Goal: Task Accomplishment & Management: Manage account settings

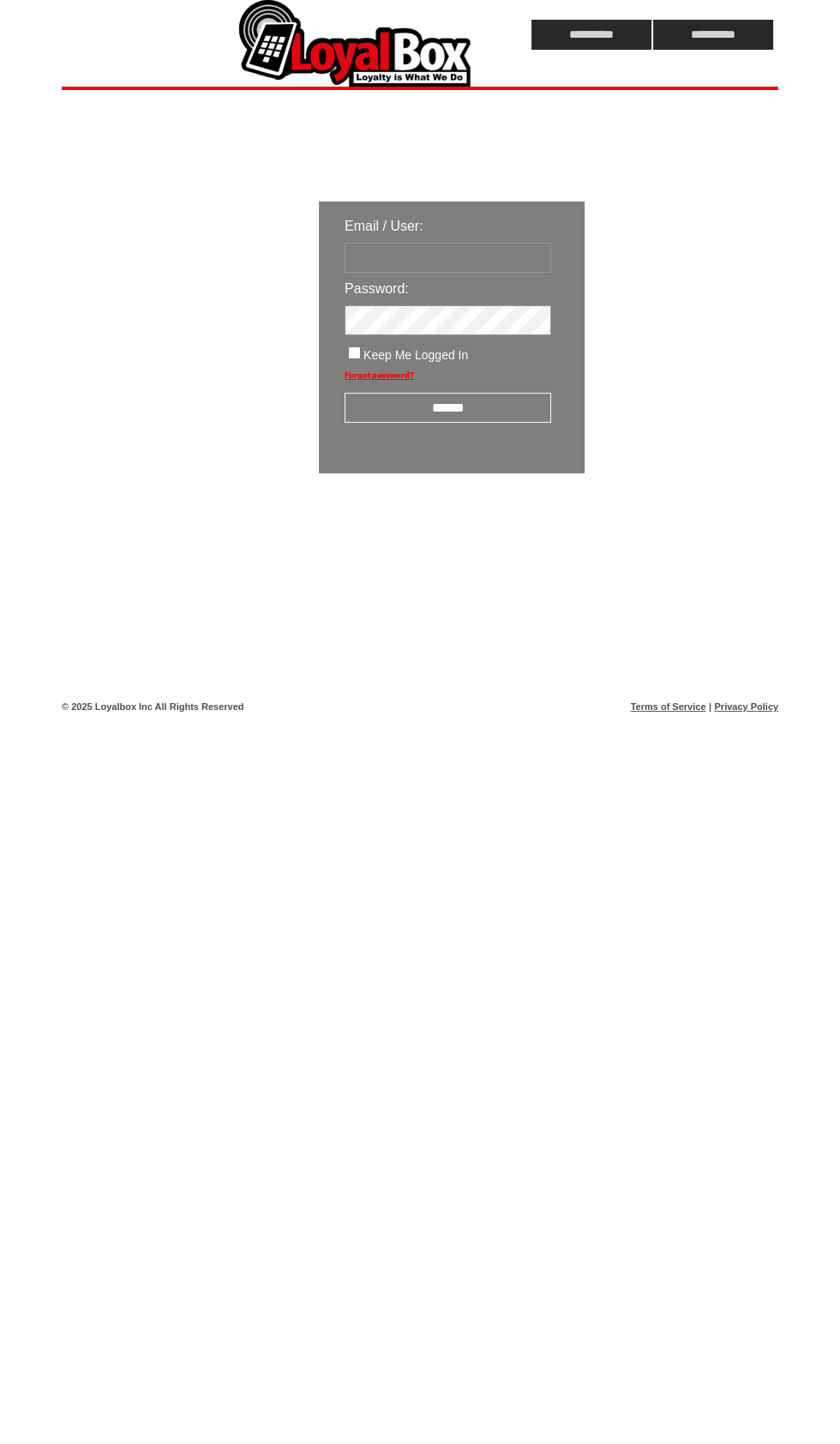
type input "*******"
click input "submit" at bounding box center [0, 0] width 0 height 0
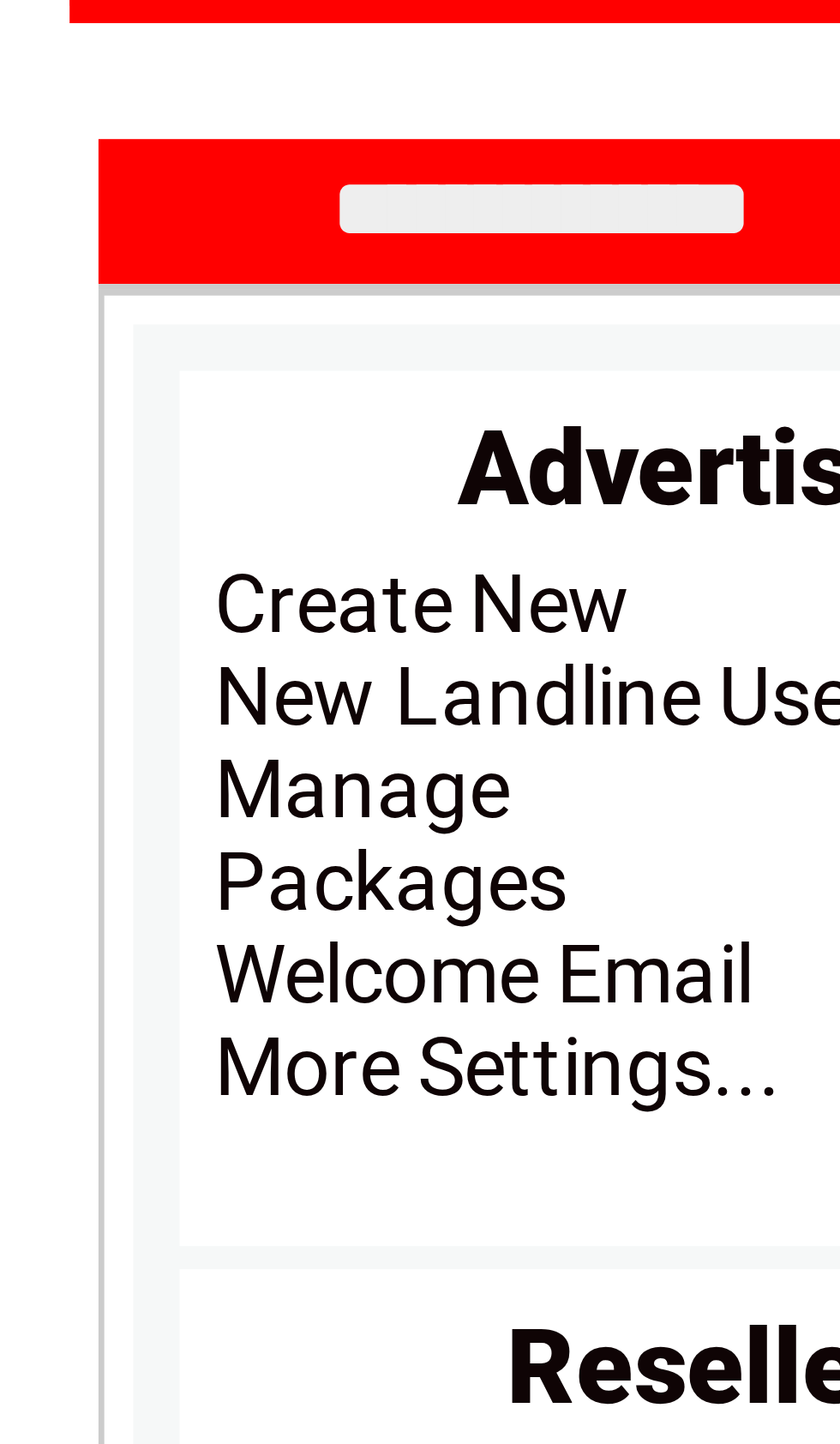
click at [83, 196] on link "Manage" at bounding box center [105, 202] width 44 height 14
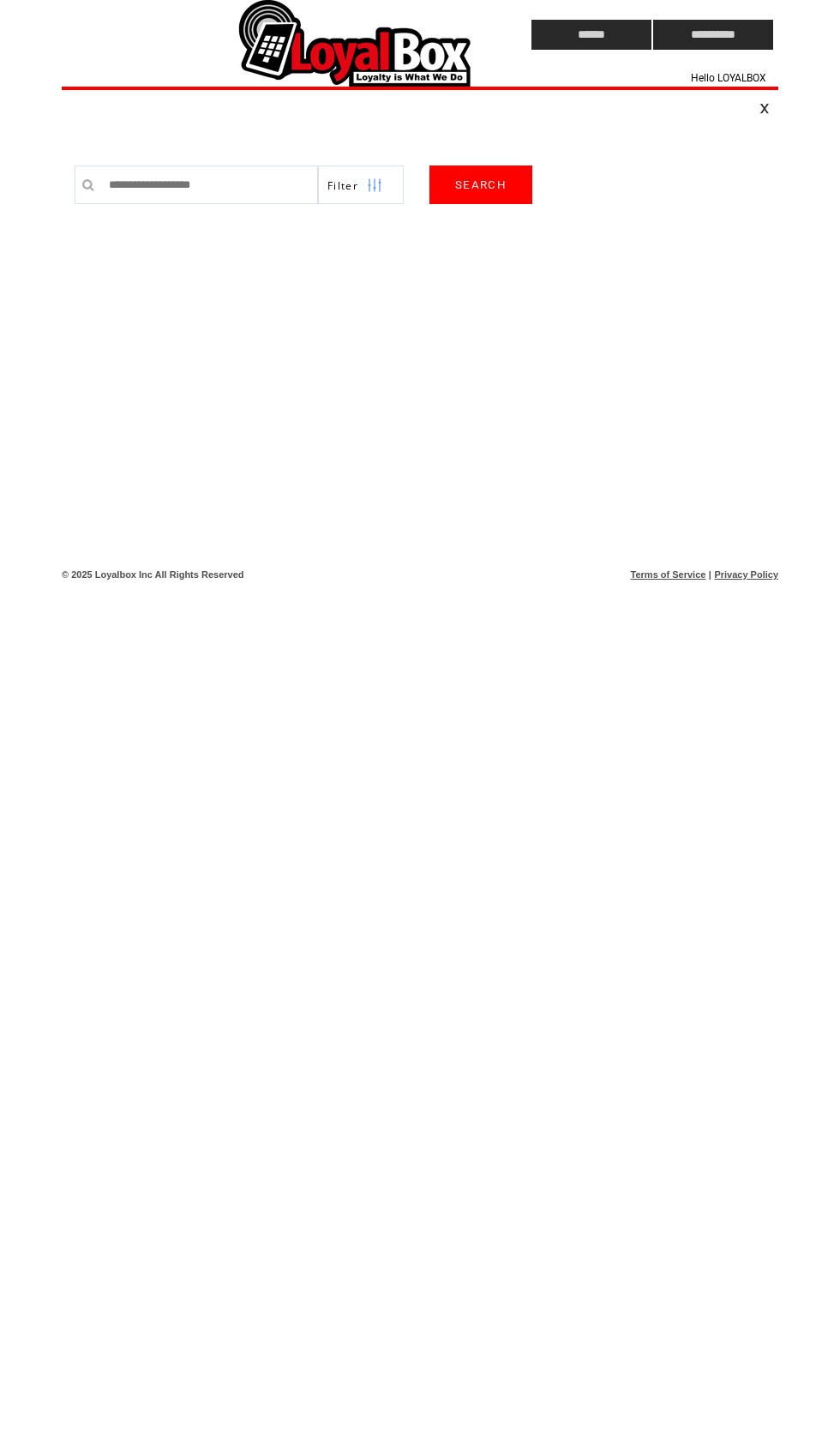
click at [123, 189] on input "text" at bounding box center [209, 185] width 218 height 39
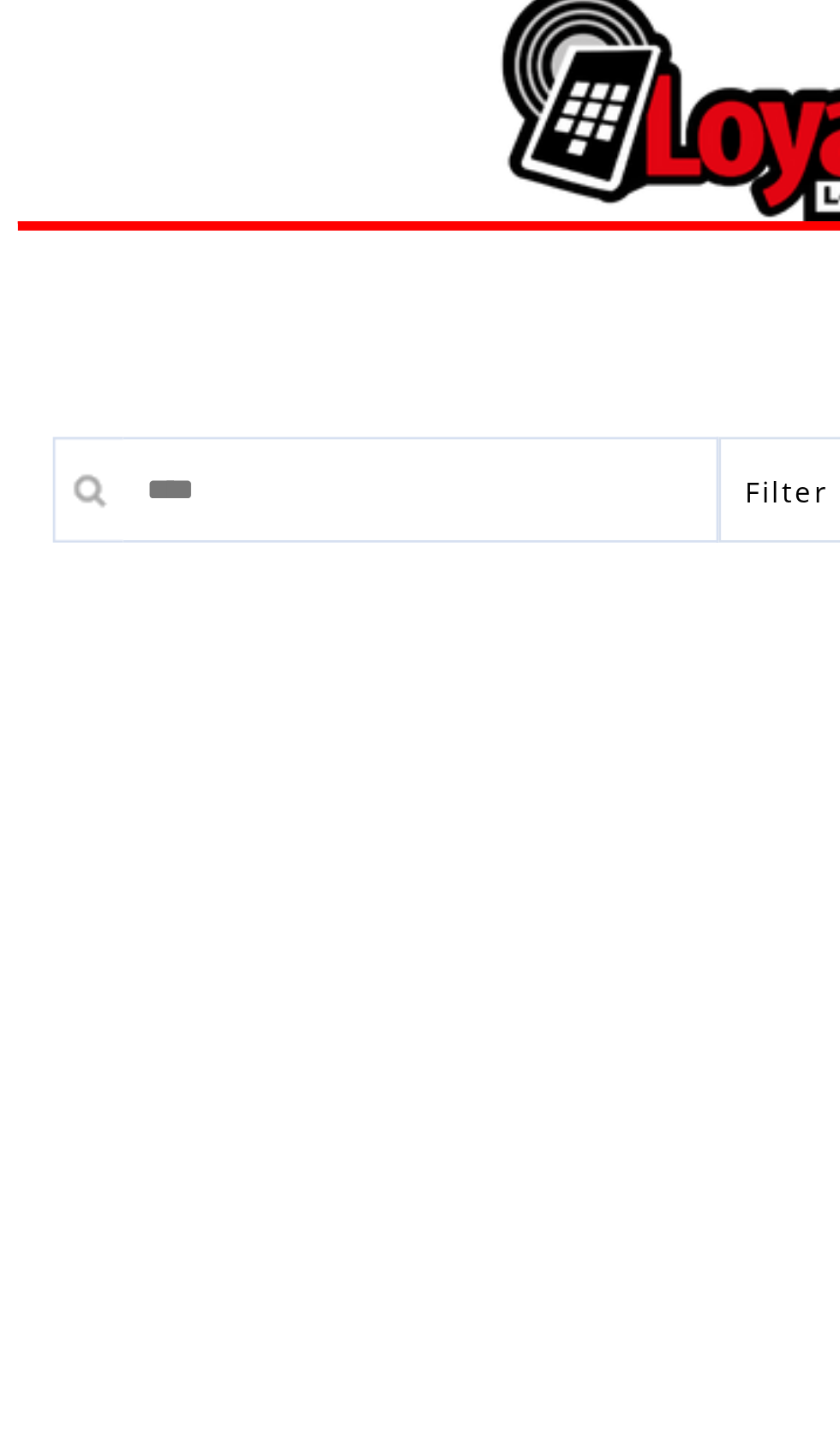
type input "*****"
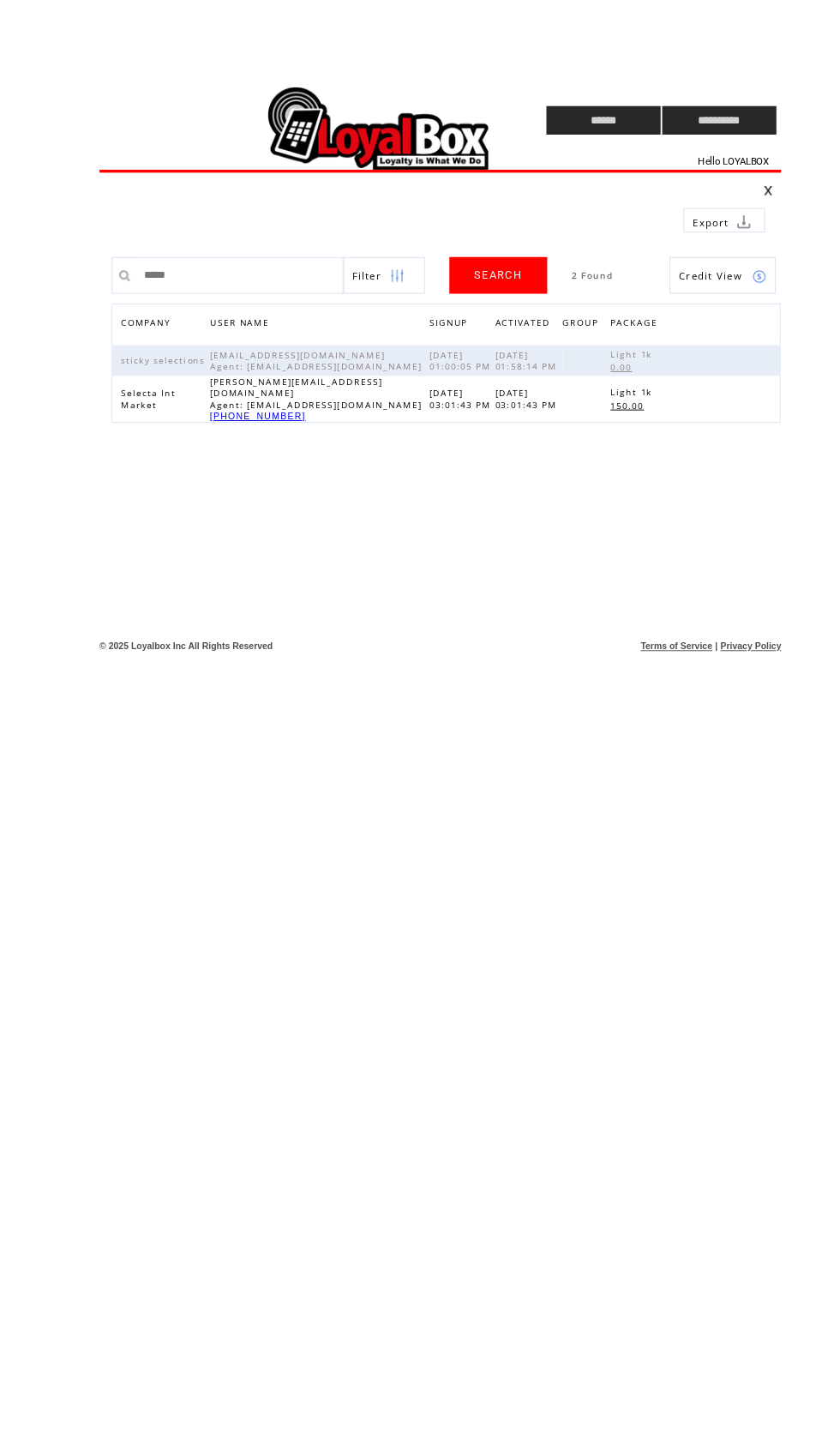
scroll to position [-92, -43]
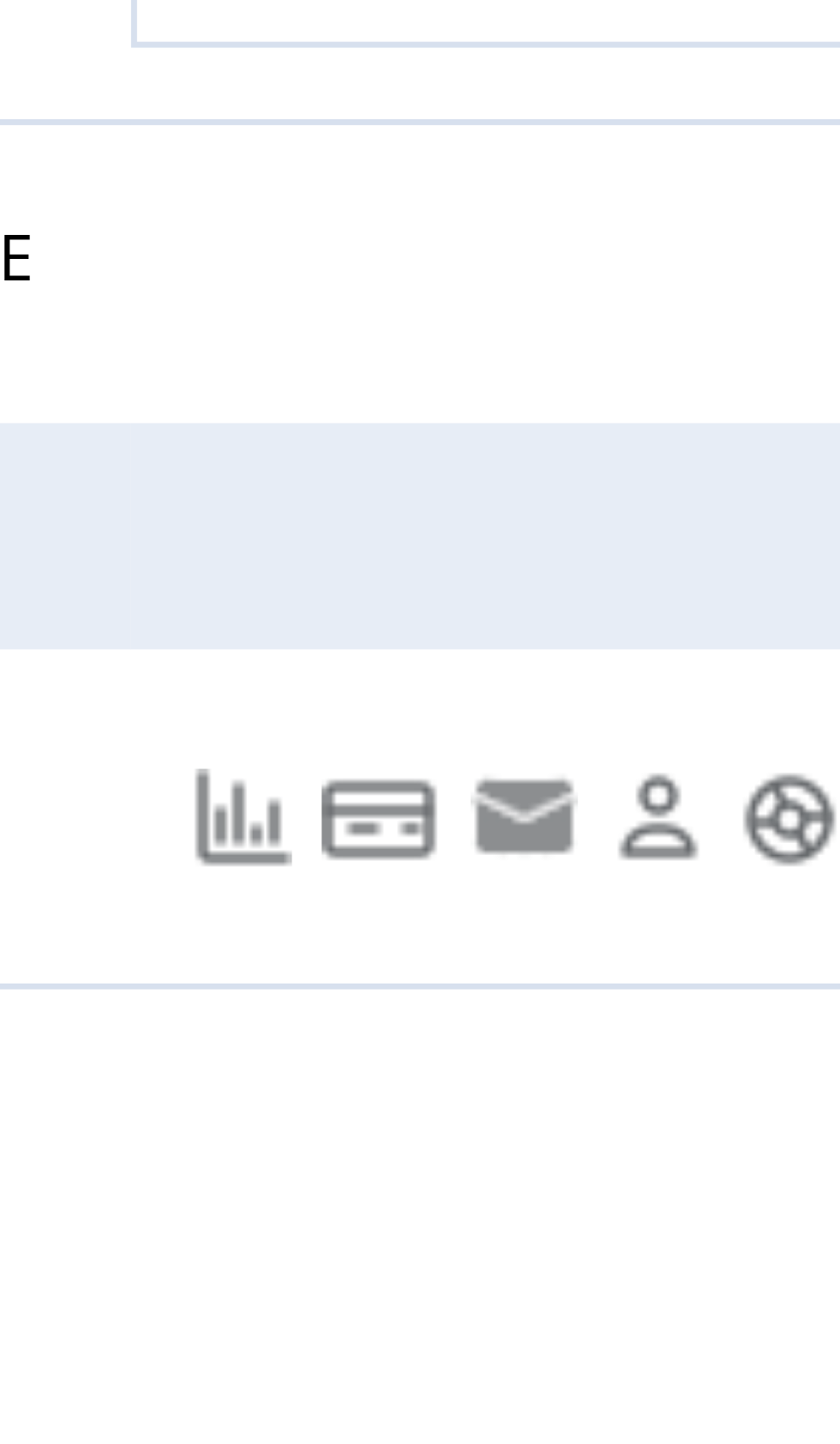
click at [688, 321] on link at bounding box center [696, 329] width 17 height 15
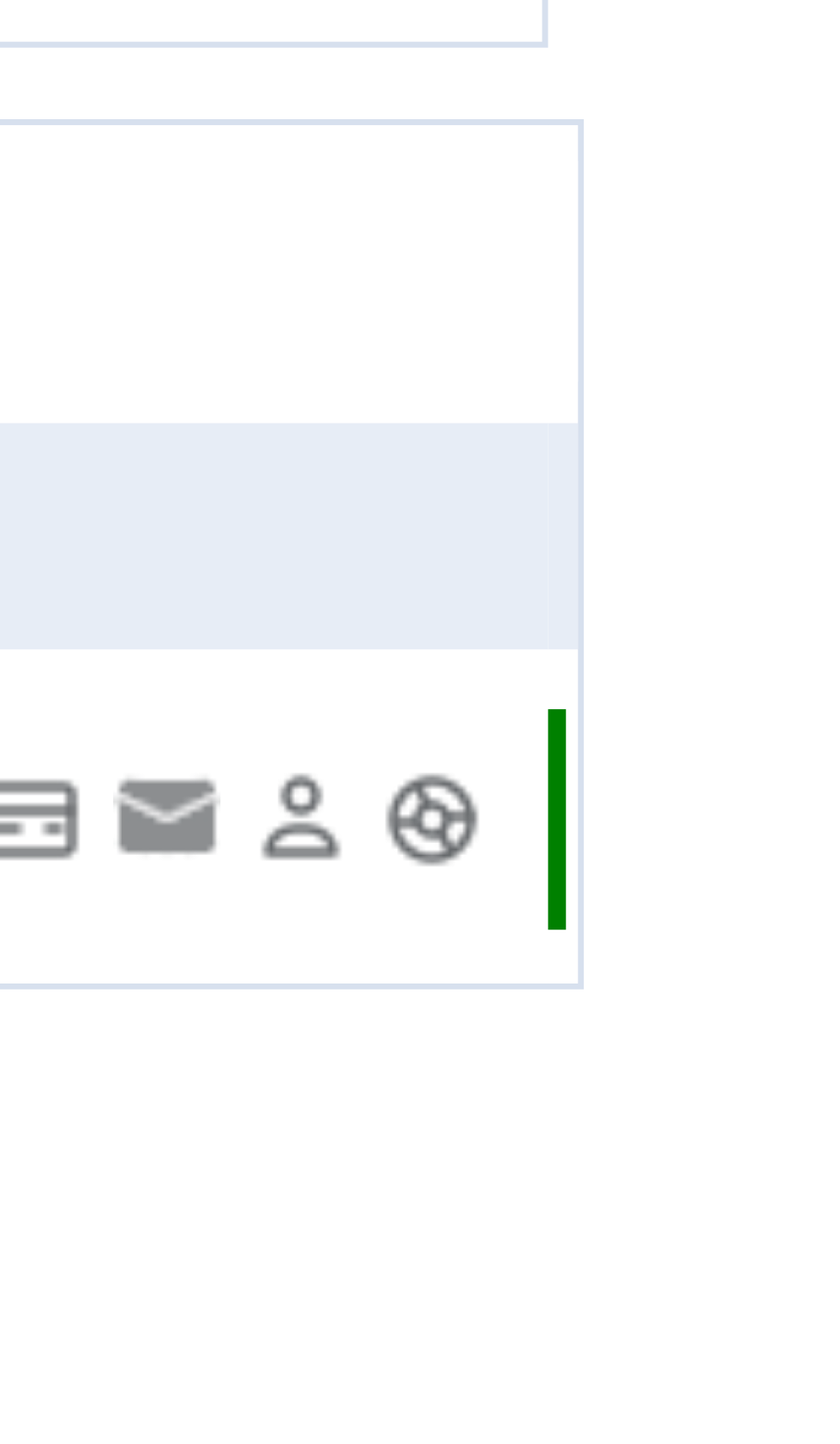
click at [749, 321] on link at bounding box center [756, 329] width 15 height 15
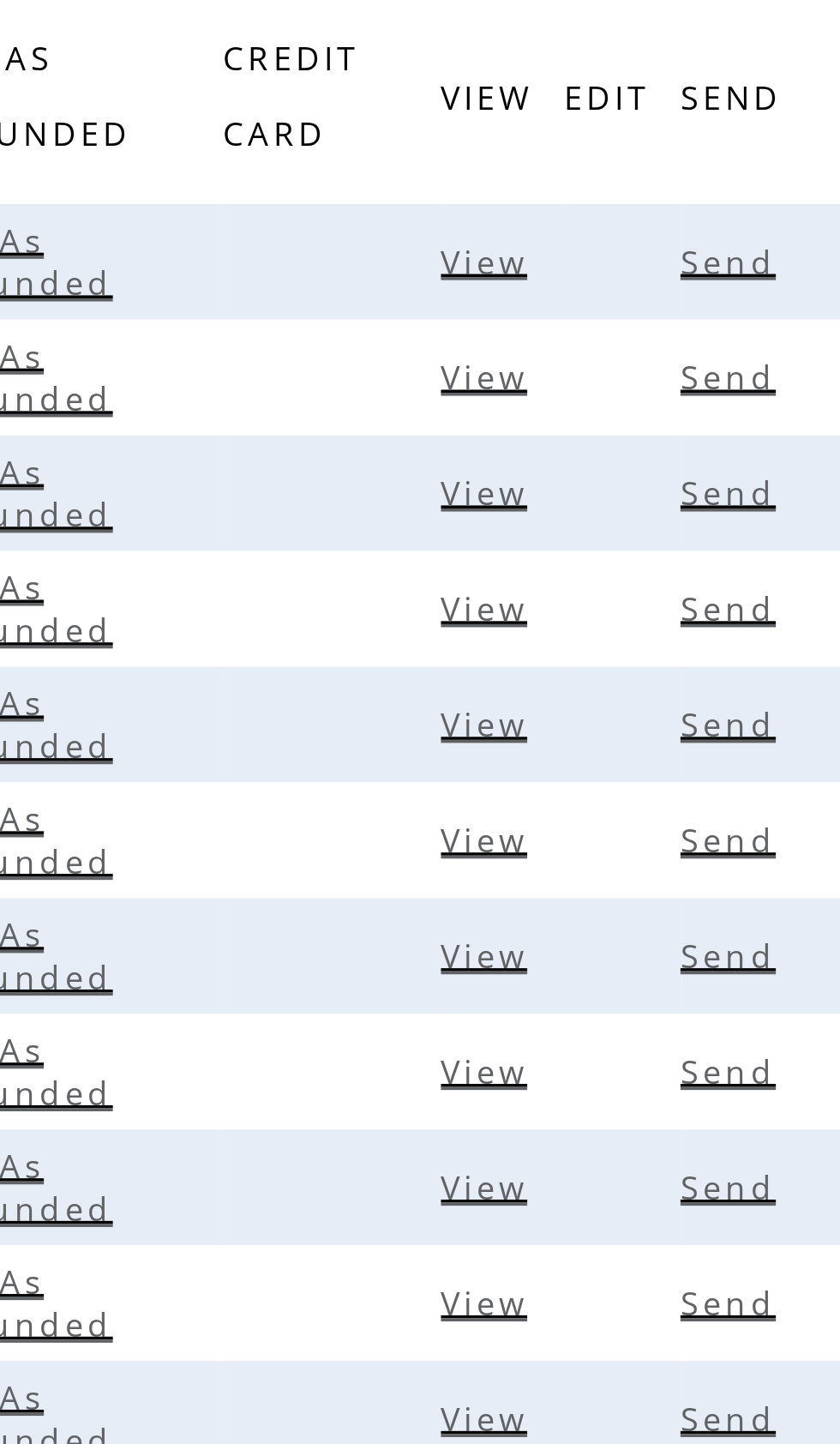
click at [579, 311] on span "View" at bounding box center [593, 317] width 29 height 12
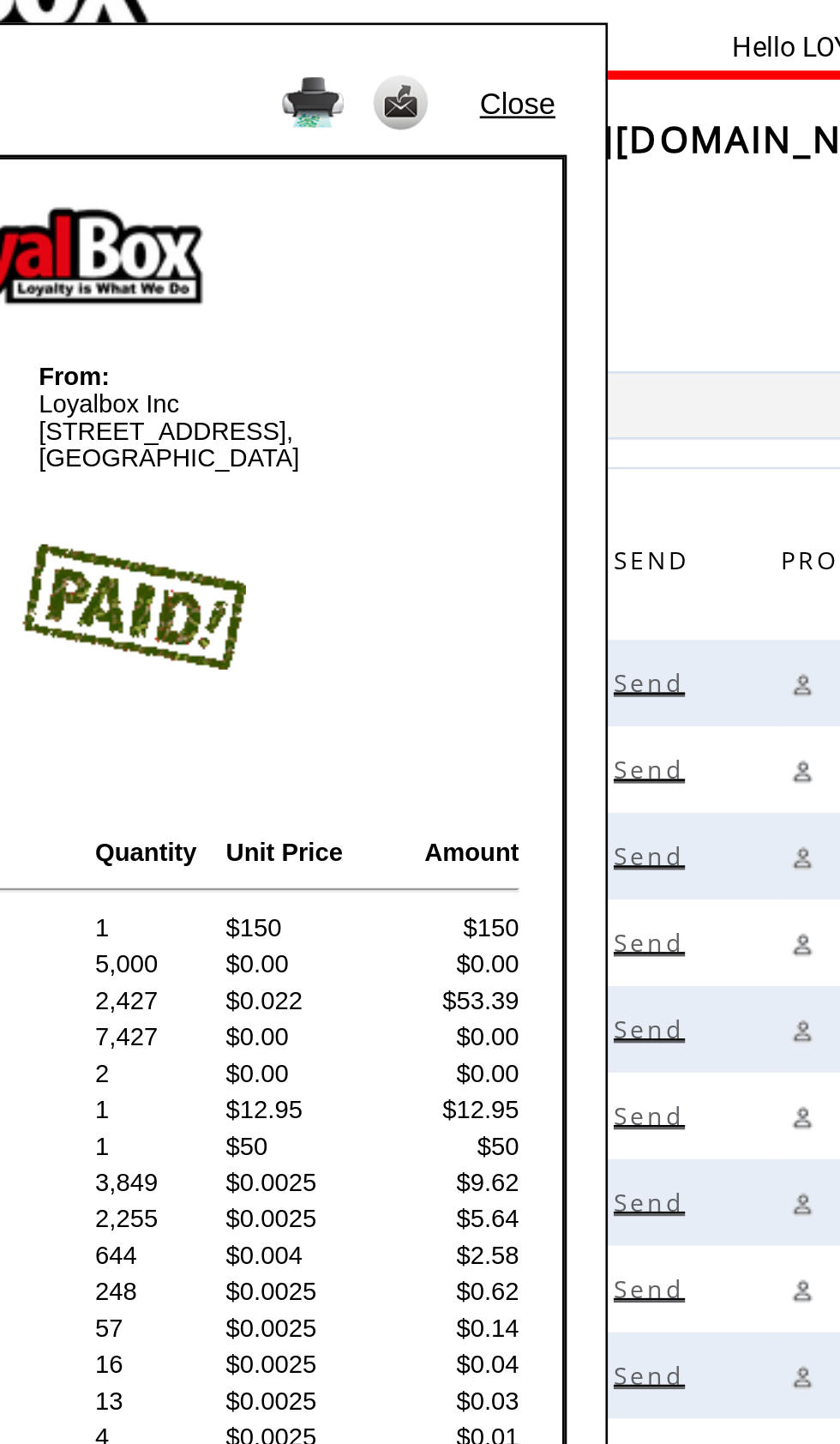
click at [596, 93] on link "Close" at bounding box center [610, 99] width 29 height 13
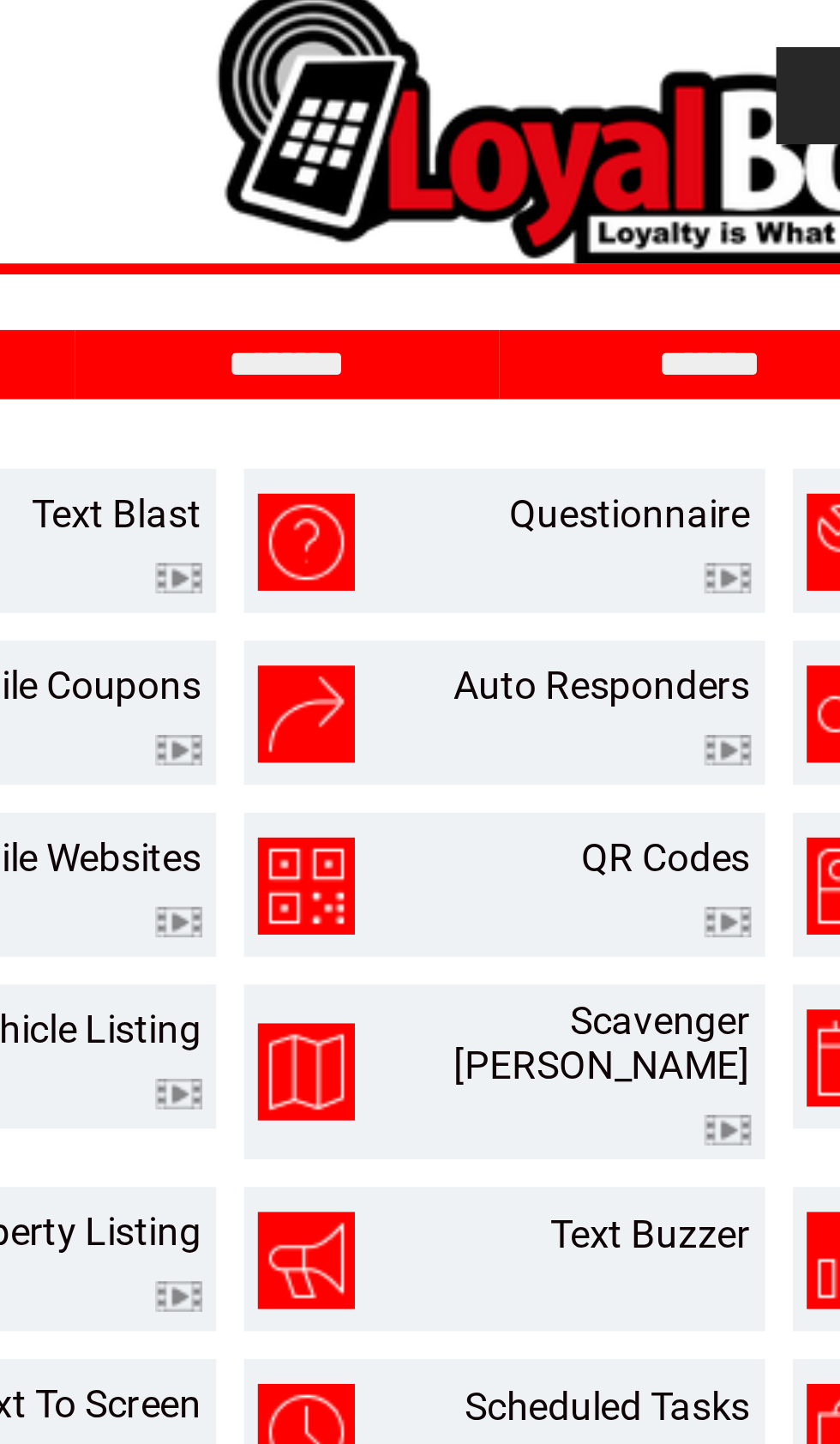
click at [195, 110] on input "********" at bounding box center [259, 118] width 129 height 15
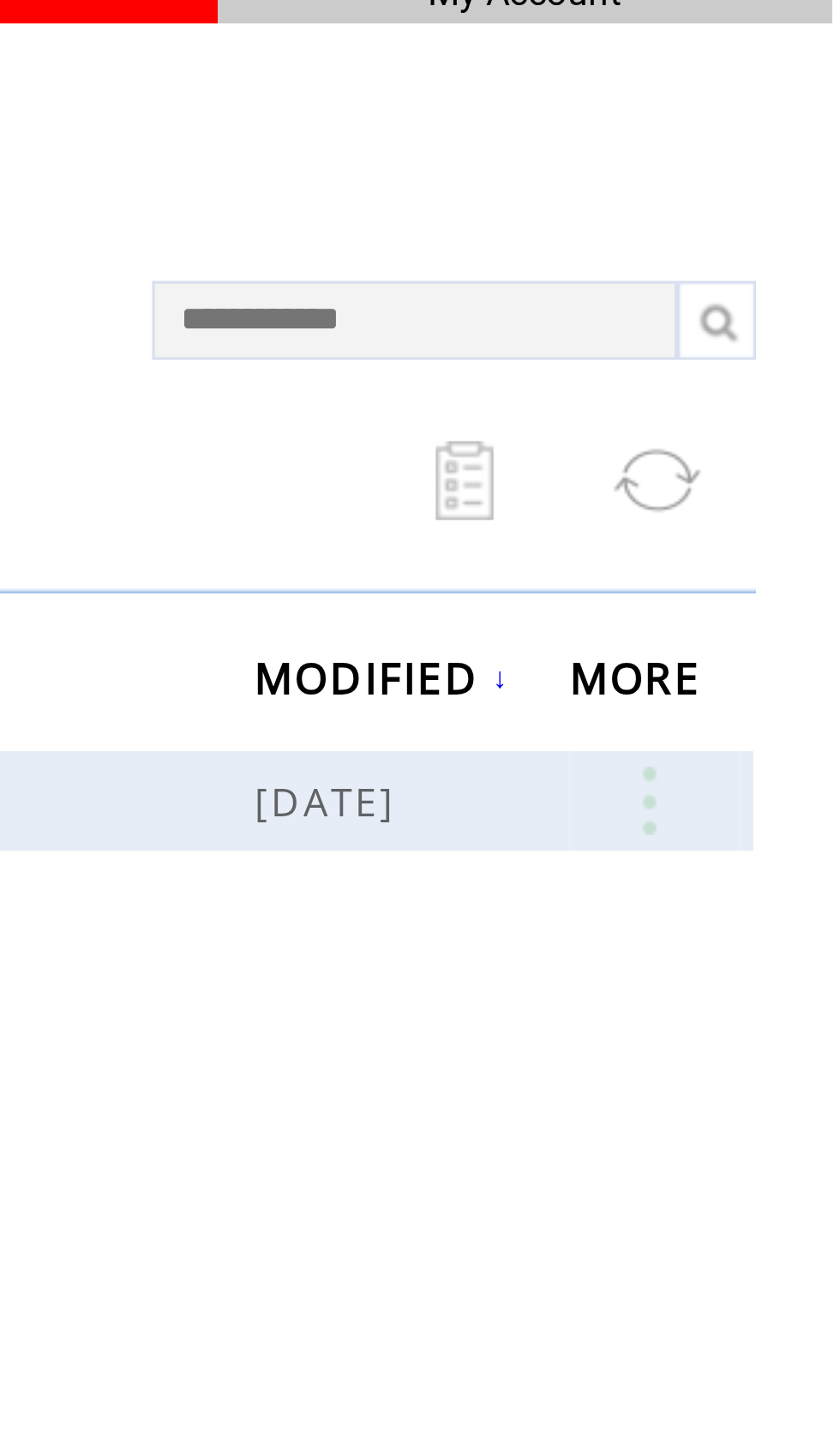
click at [692, 372] on link at bounding box center [718, 383] width 52 height 22
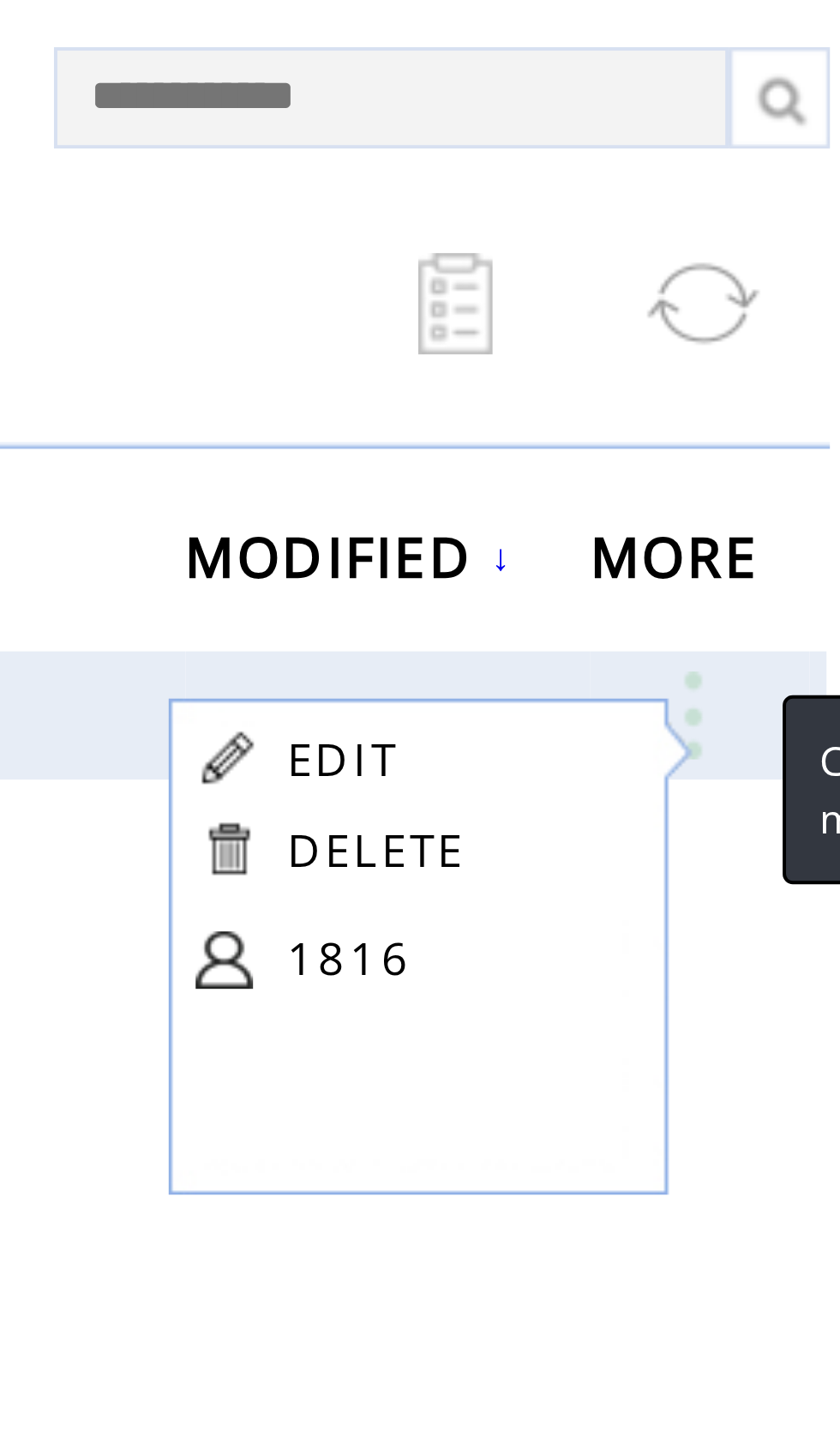
click at [615, 432] on link "1816" at bounding box center [657, 445] width 86 height 26
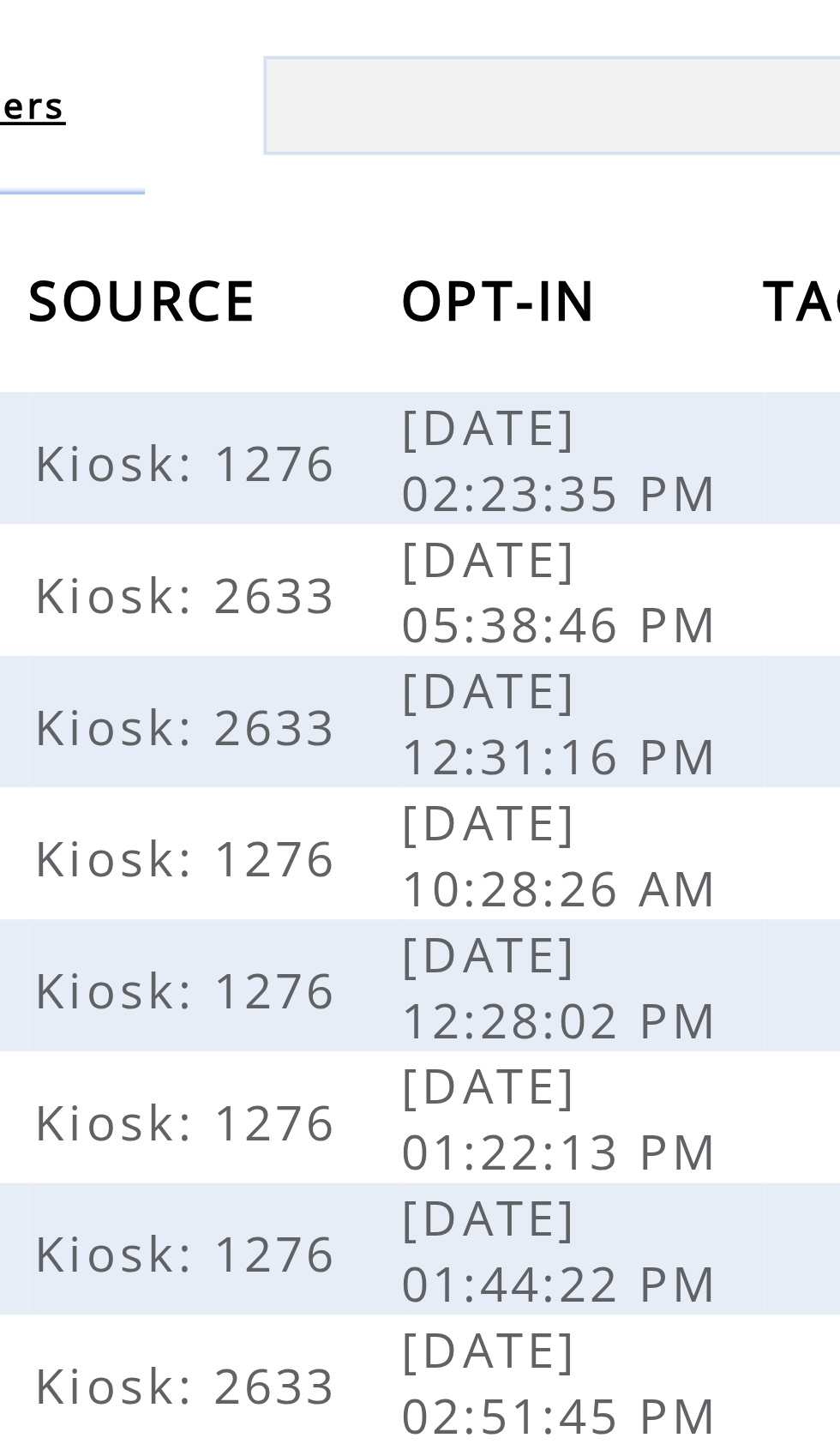
click at [558, 218] on span "OPT-IN" at bounding box center [585, 234] width 56 height 31
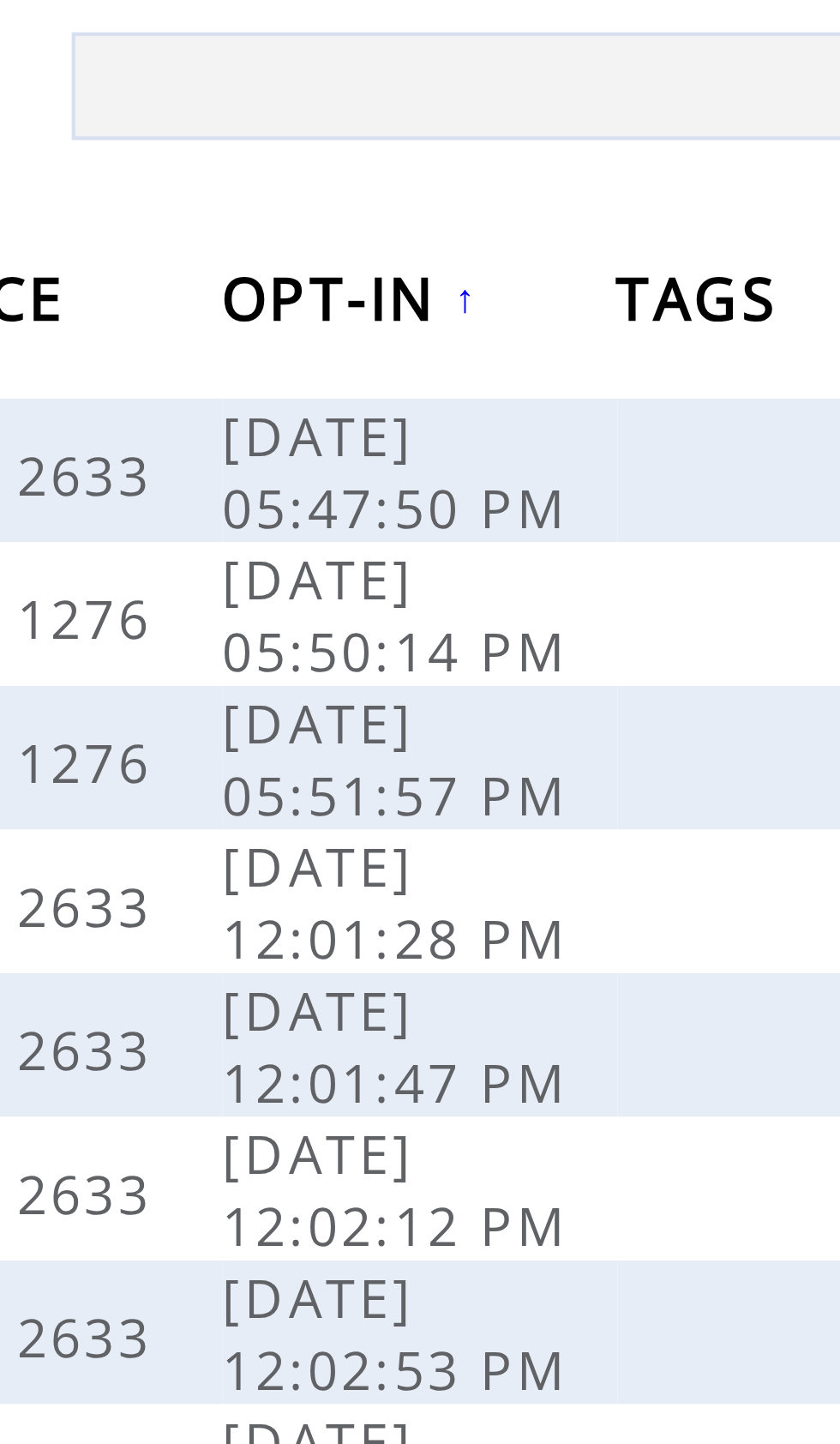
click at [558, 218] on span "OPT-IN" at bounding box center [585, 234] width 56 height 31
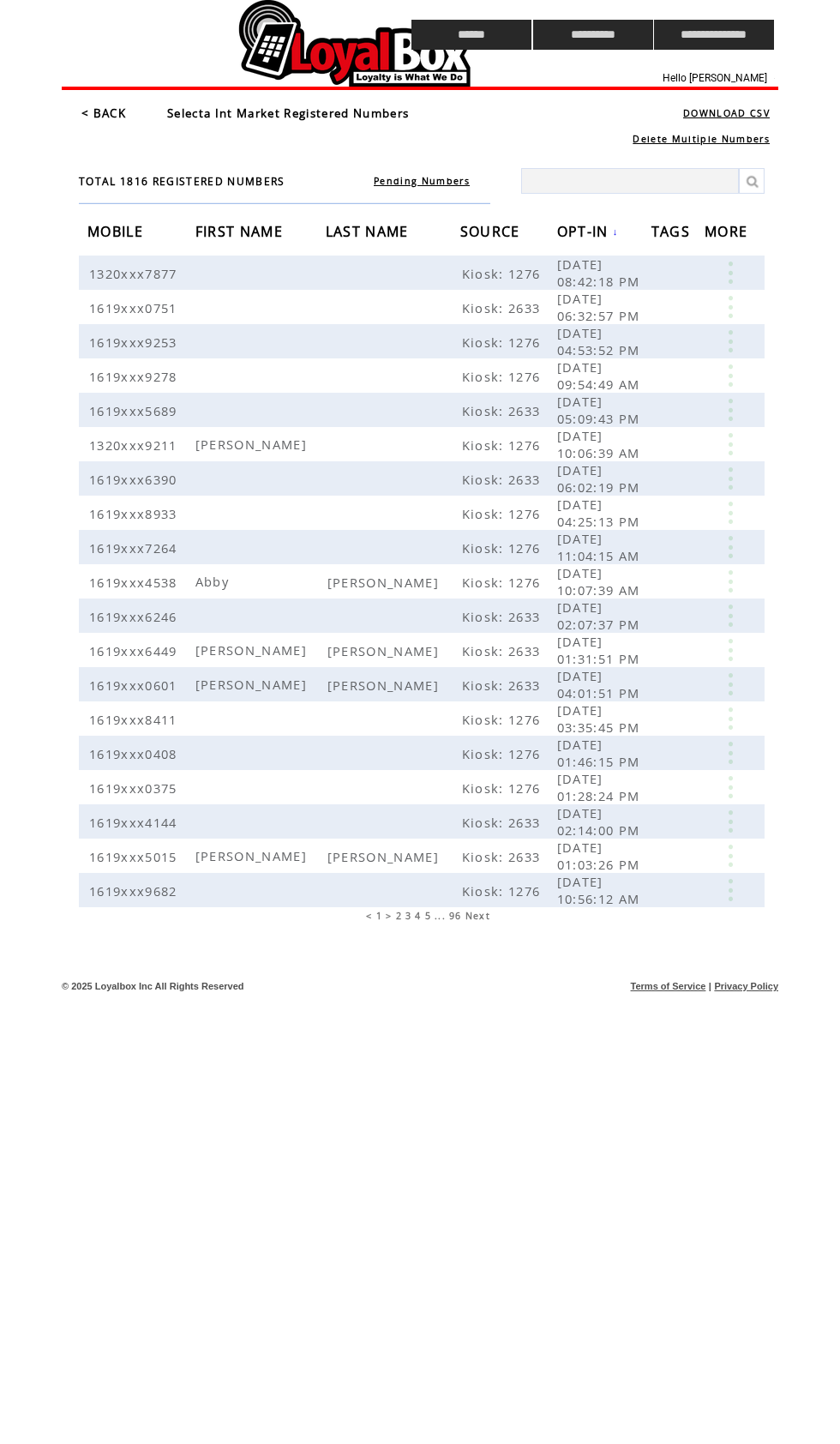
scroll to position [159, 517]
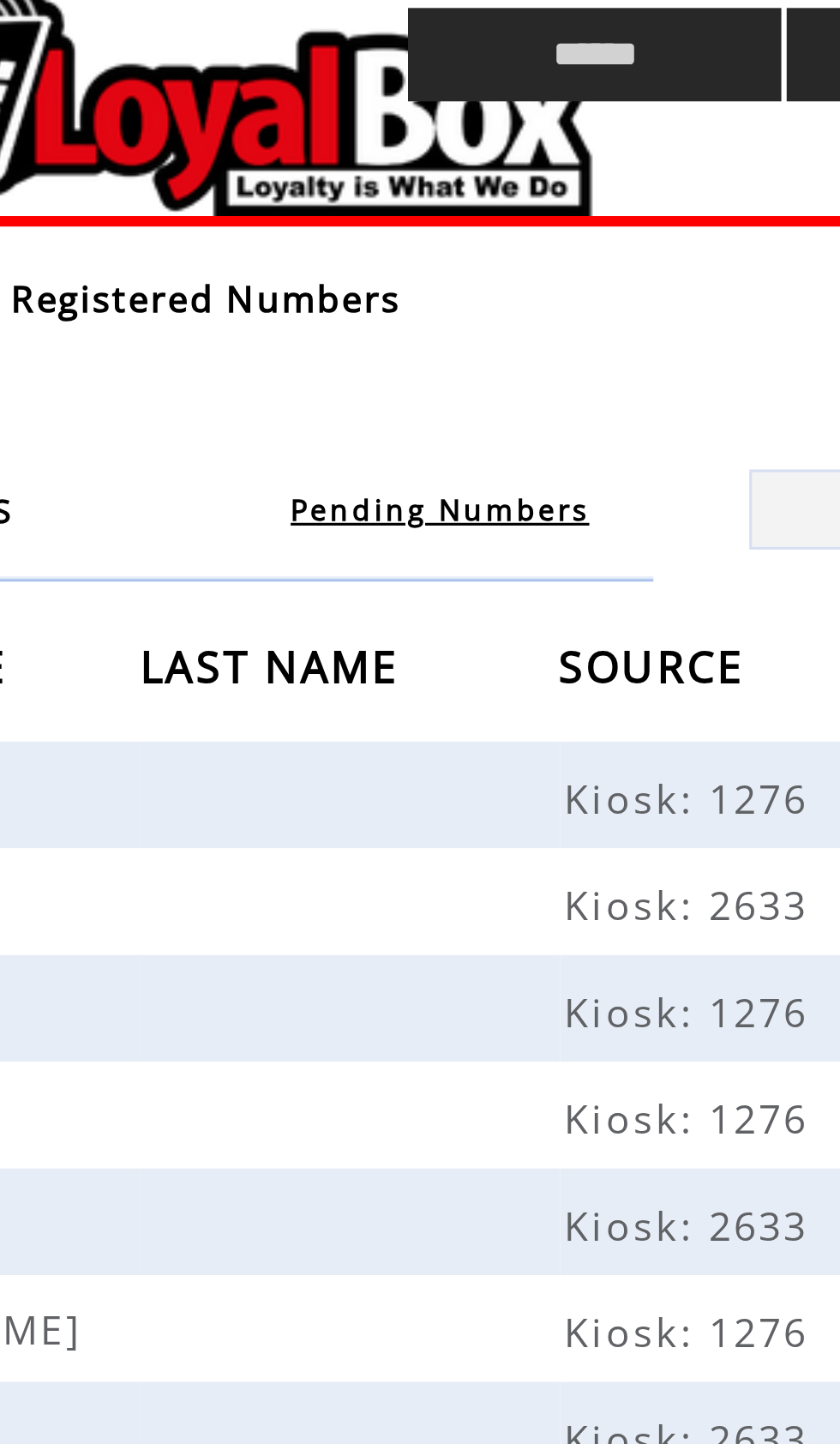
click at [69, 40] on td at bounding box center [213, 34] width 303 height 69
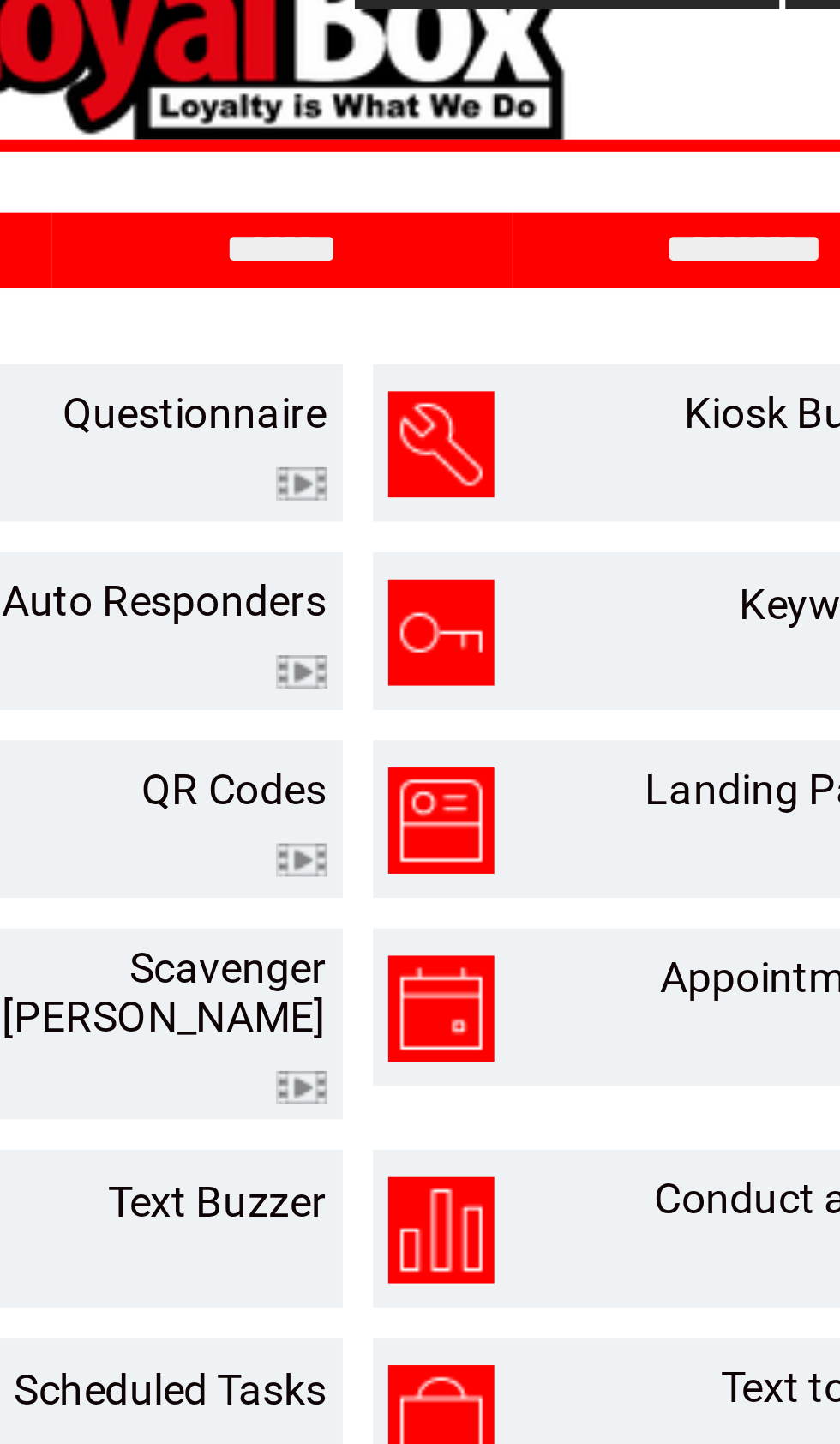
click at [327, 110] on input "*******" at bounding box center [391, 118] width 129 height 15
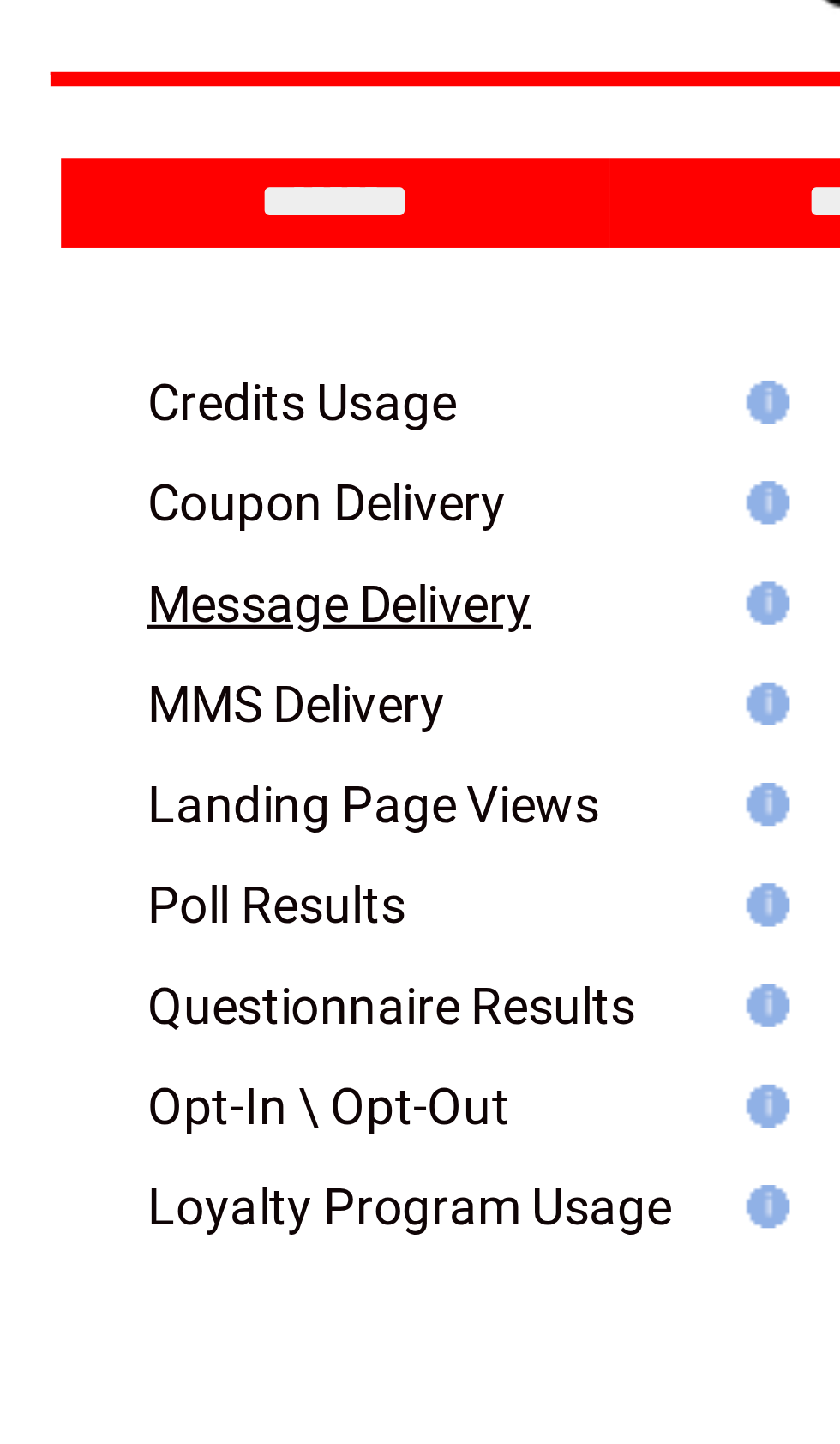
click at [82, 207] on link "Message Delivery" at bounding box center [128, 214] width 92 height 14
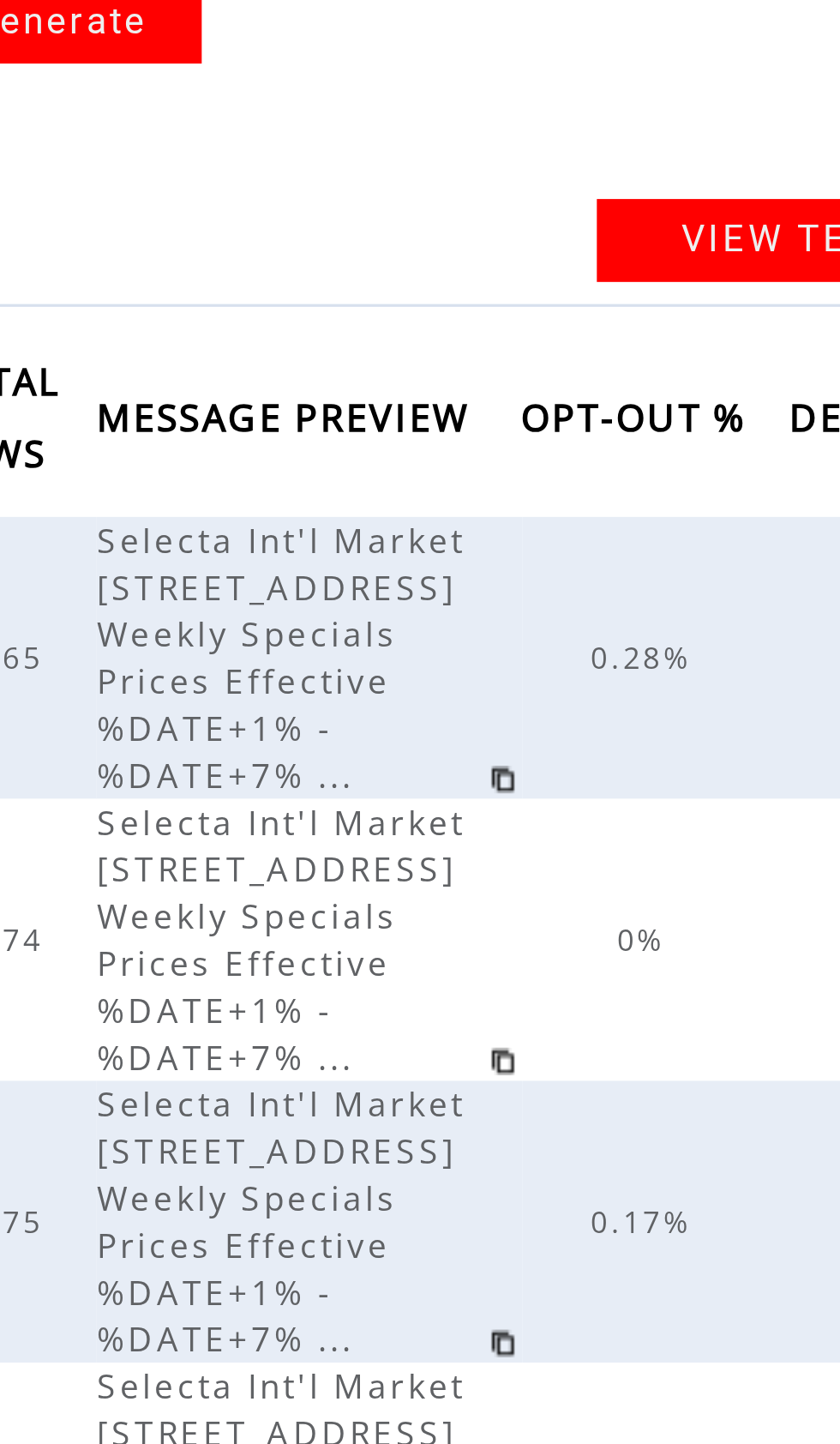
click at [464, 324] on span "Selecta Int'l Market 1415 Third Ave Weekly Specials Prices Effective %DATE+1% -…" at bounding box center [521, 367] width 115 height 87
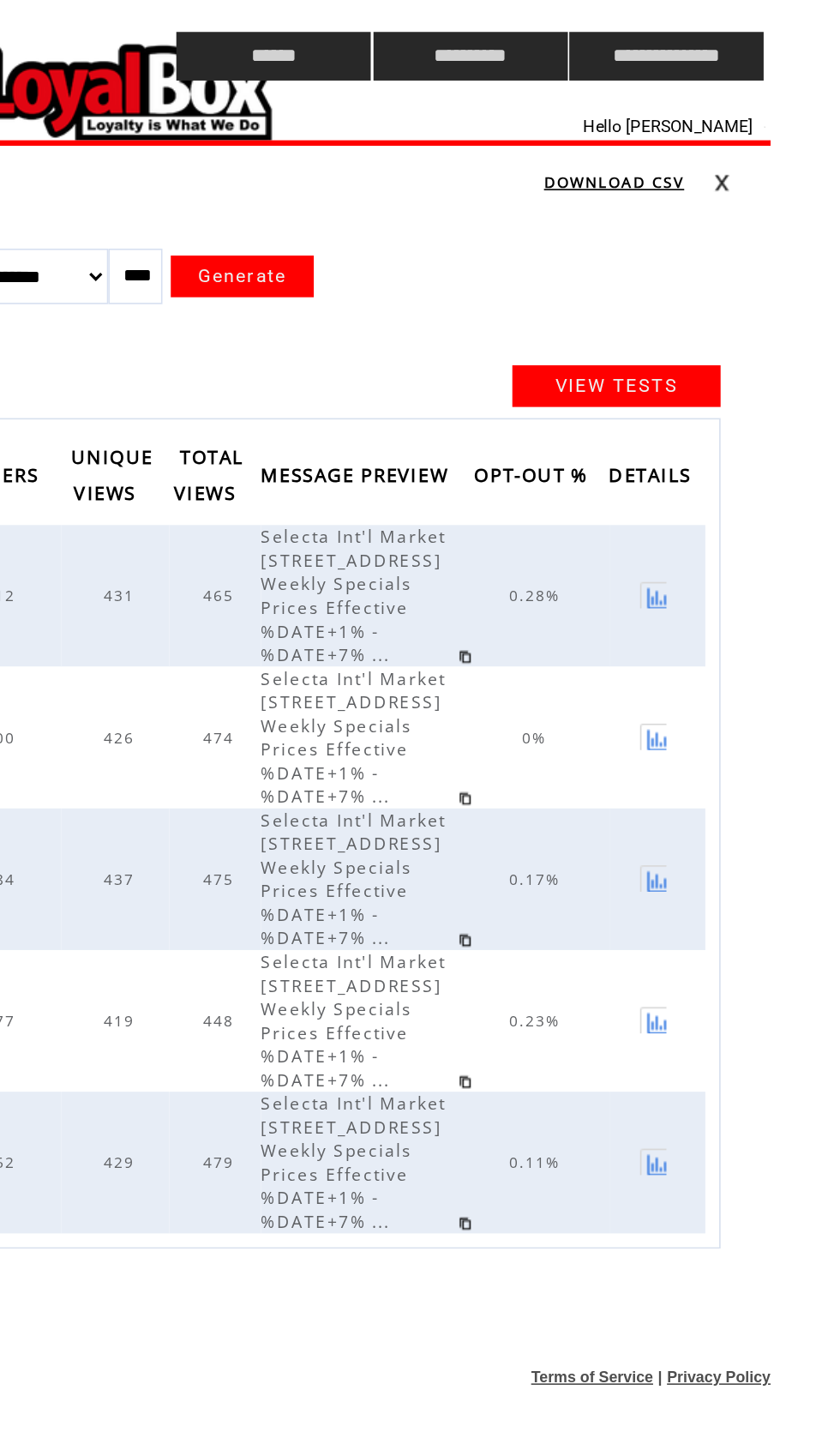
click at [62, 57] on td at bounding box center [213, 34] width 303 height 69
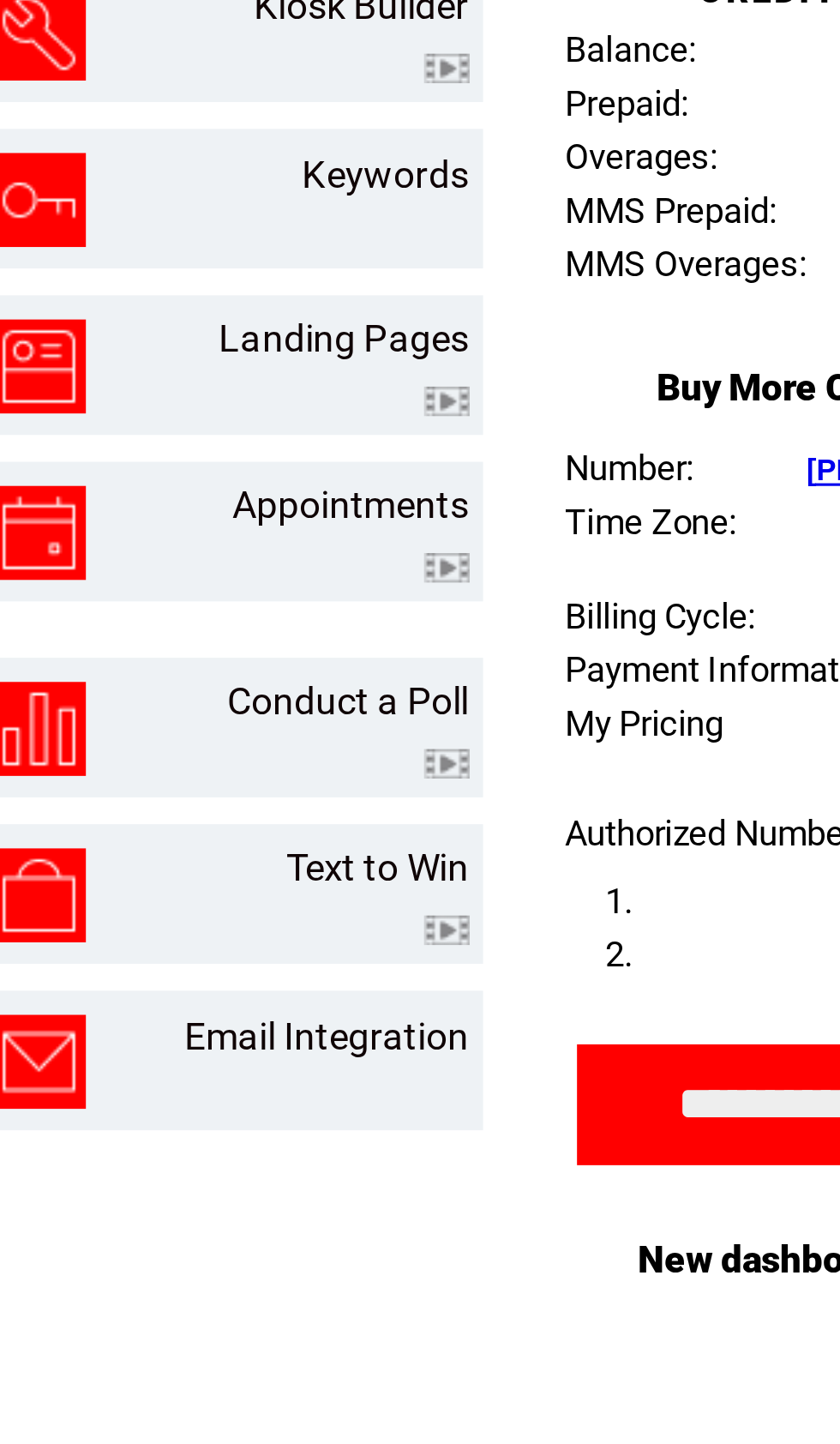
click at [494, 263] on link "Landing Pages" at bounding box center [534, 270] width 80 height 14
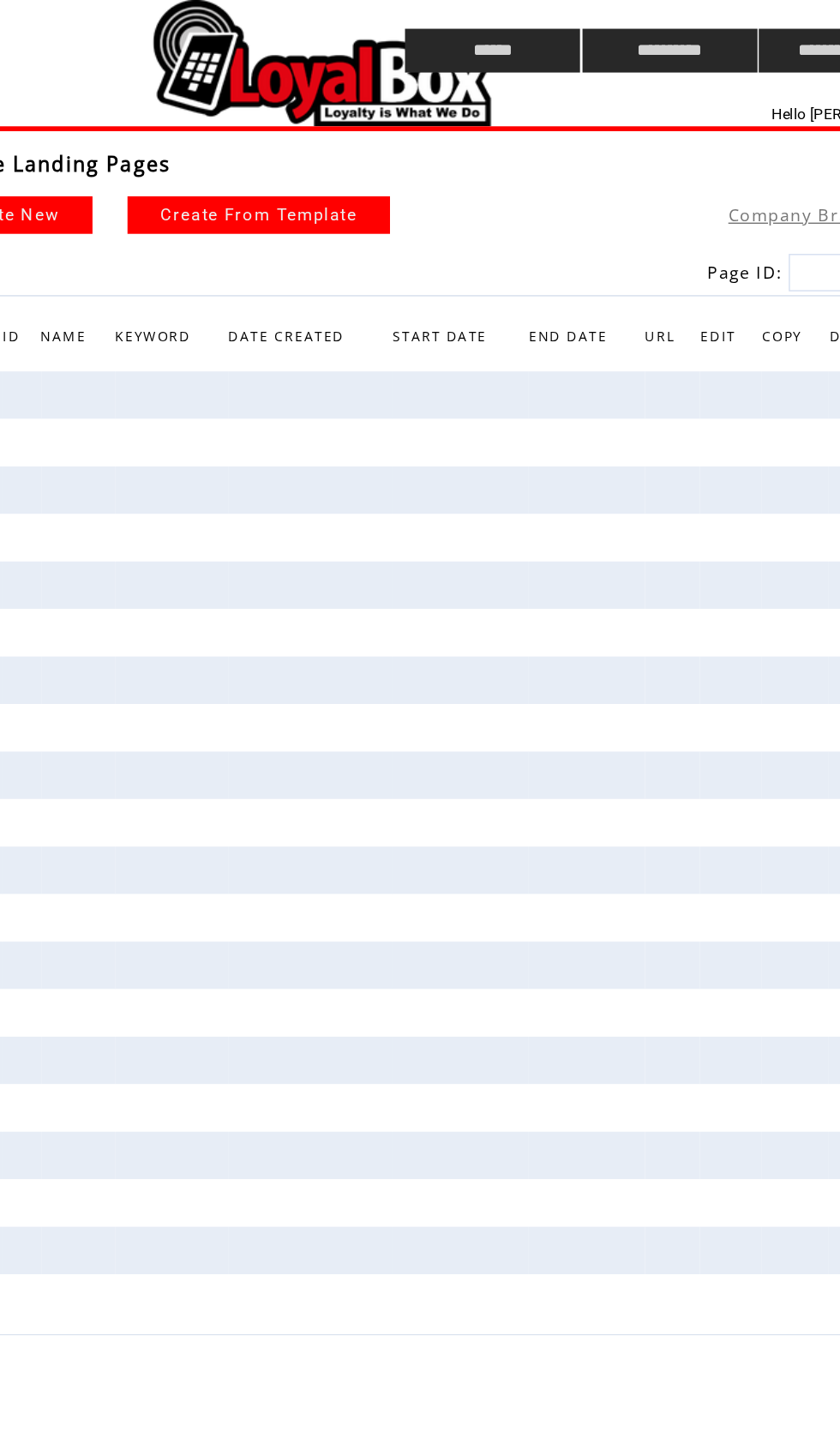
click at [163, 67] on td at bounding box center [213, 34] width 303 height 69
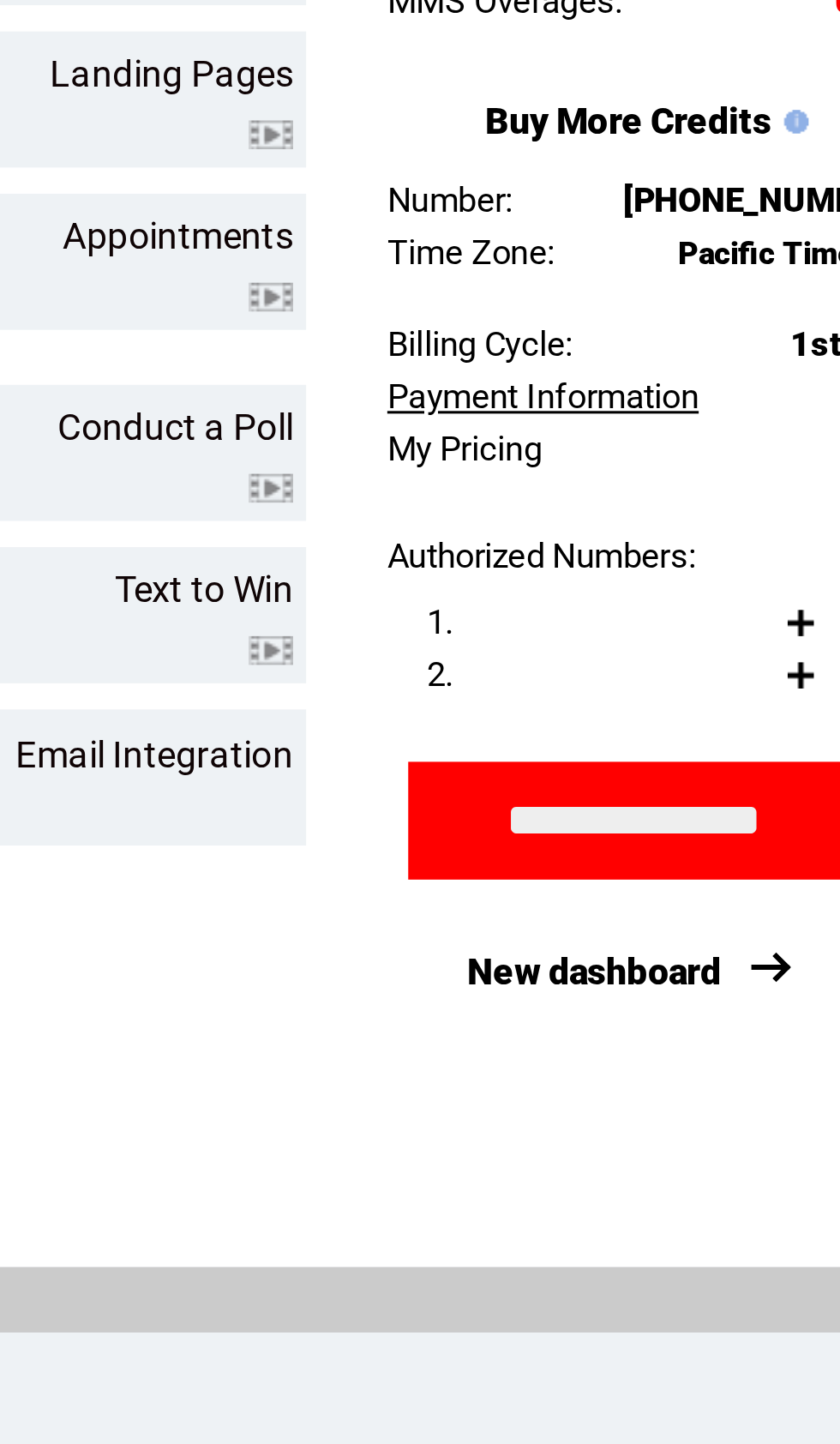
click at [601, 370] on link "Payment Information" at bounding box center [651, 376] width 102 height 13
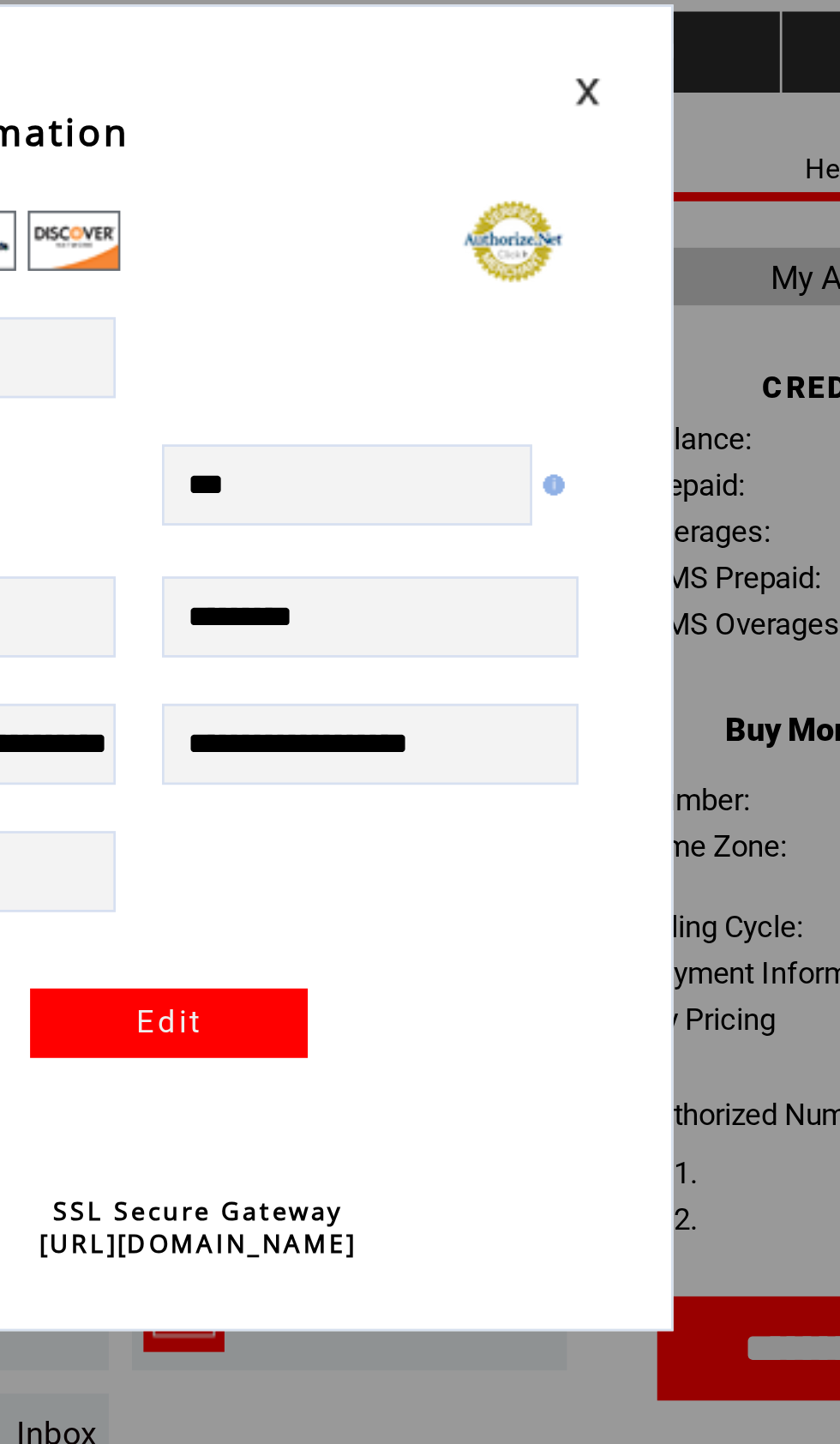
click at [577, 44] on link at bounding box center [581, 50] width 10 height 11
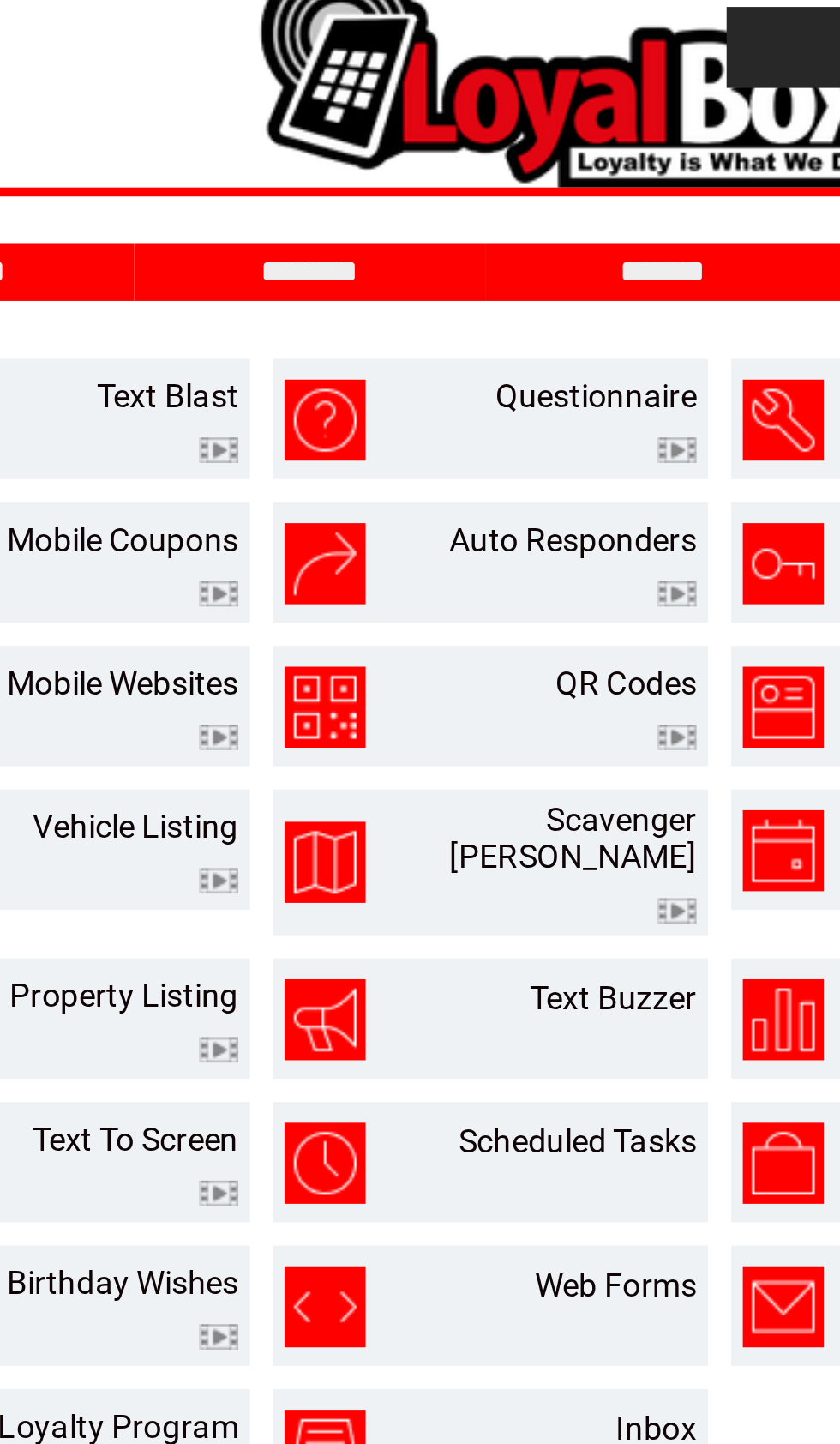
click at [193, 110] on input "********" at bounding box center [258, 118] width 129 height 15
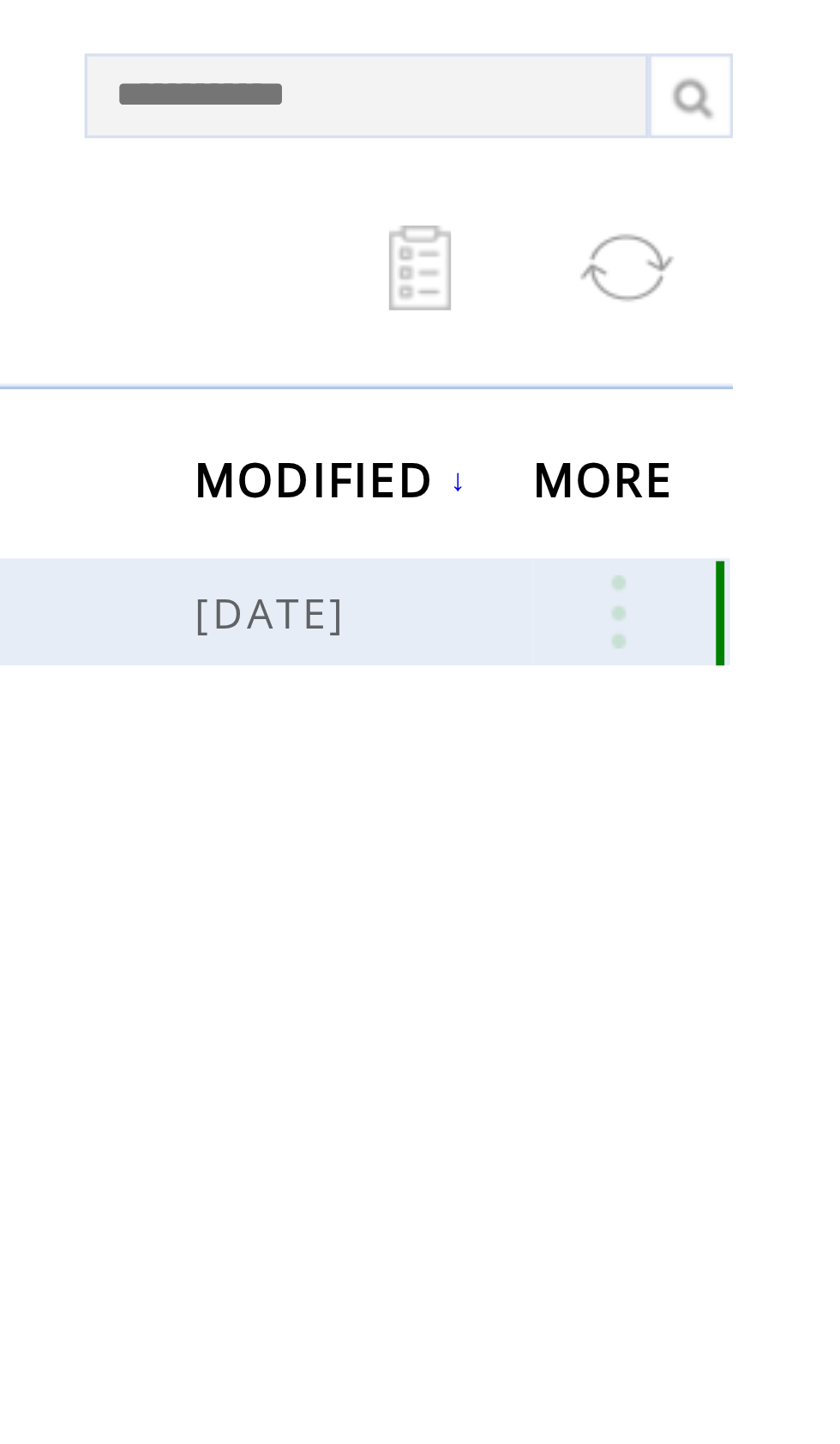
click at [692, 372] on link at bounding box center [718, 383] width 52 height 22
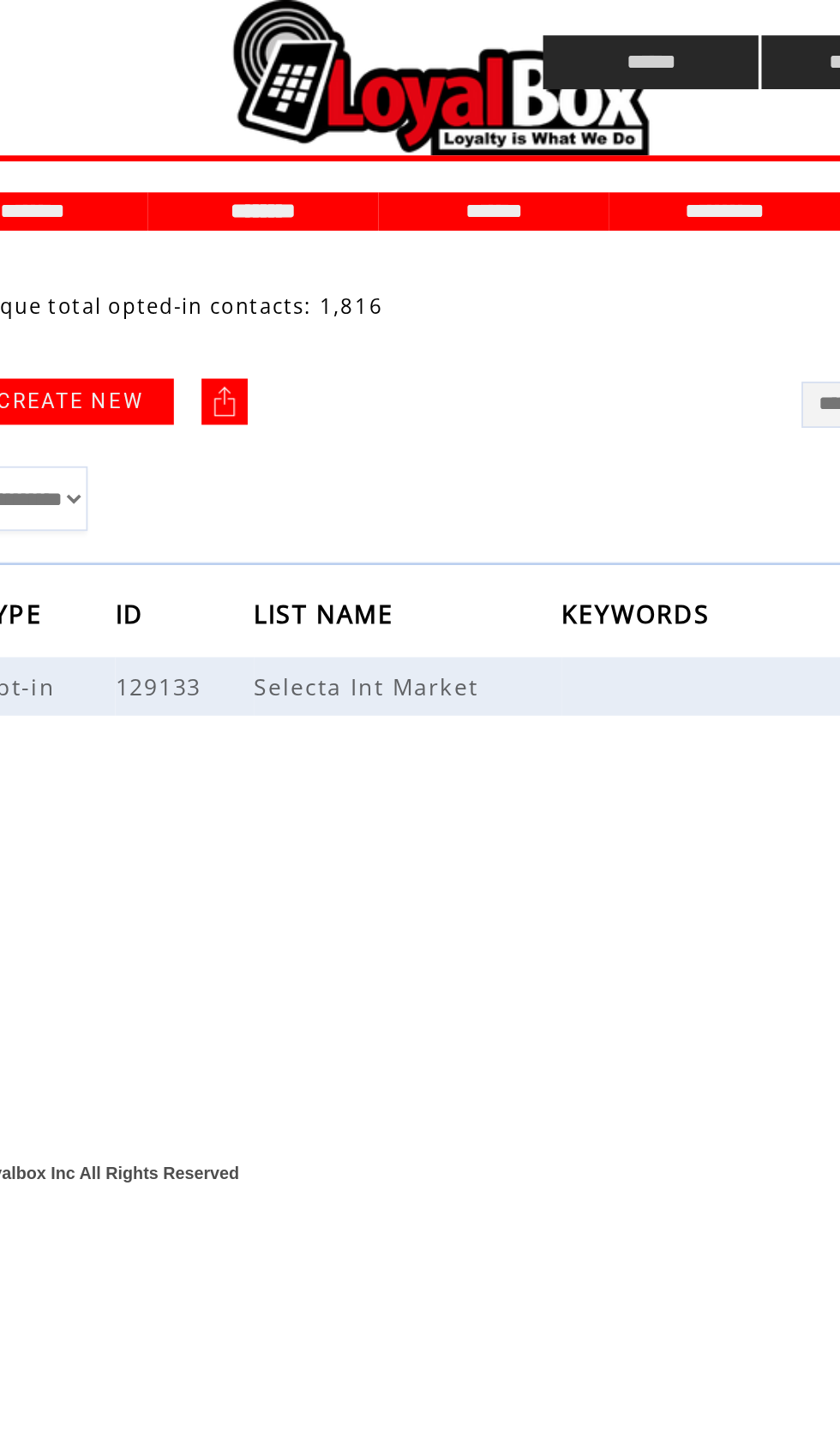
click at [151, 60] on td at bounding box center [213, 34] width 303 height 69
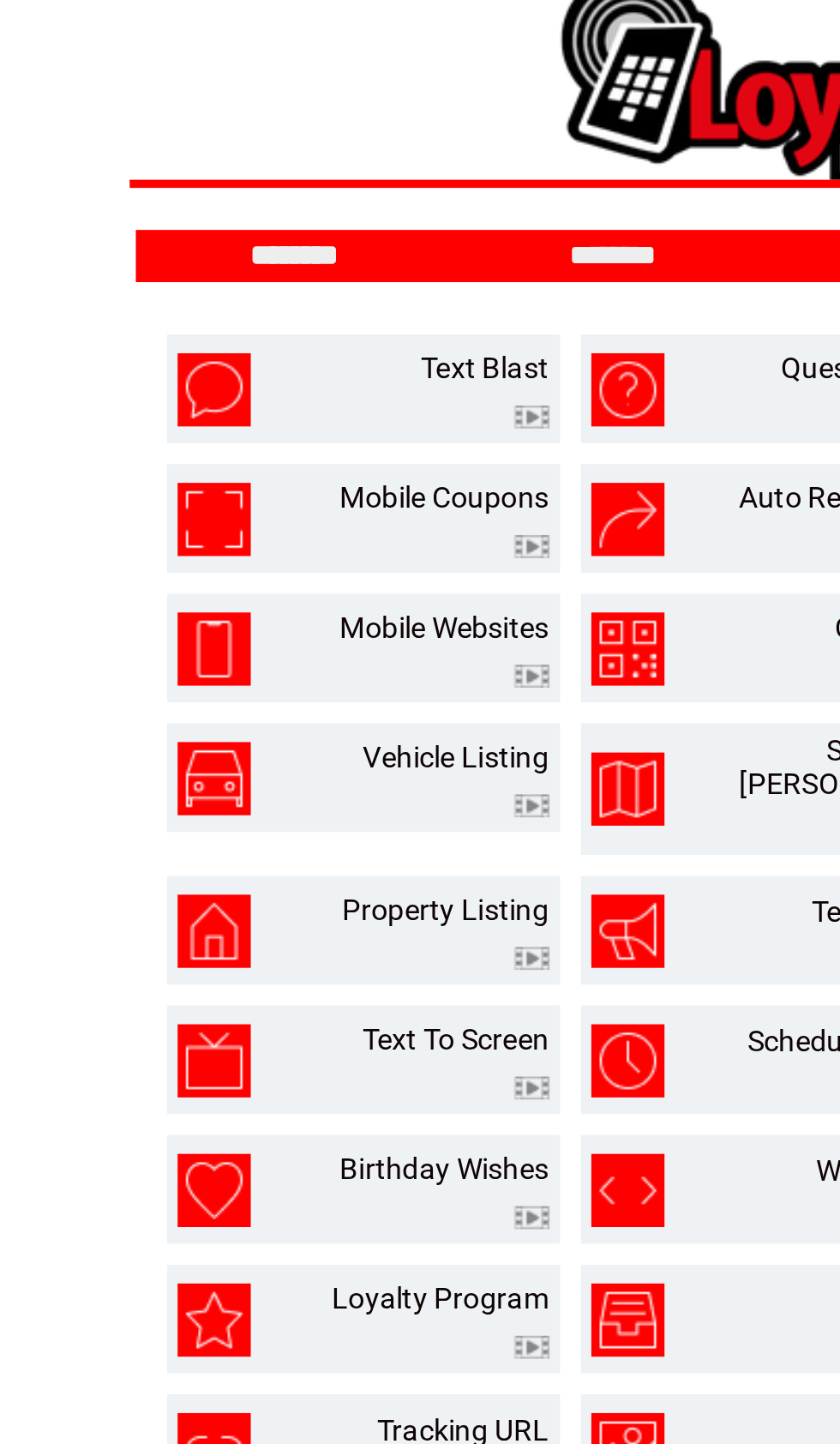
click at [259, 110] on input "********" at bounding box center [259, 118] width 129 height 15
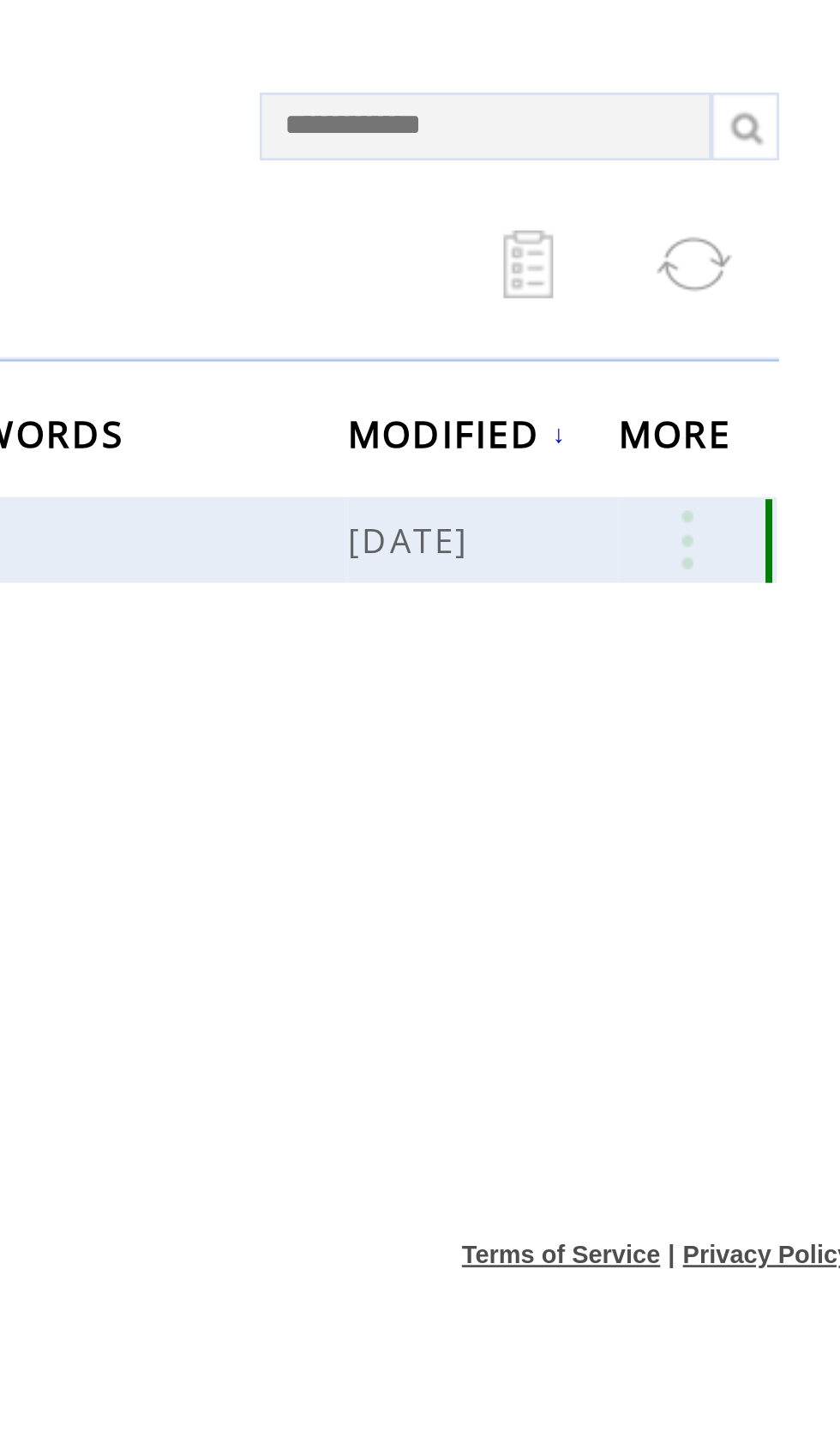
click at [692, 372] on link at bounding box center [718, 383] width 52 height 22
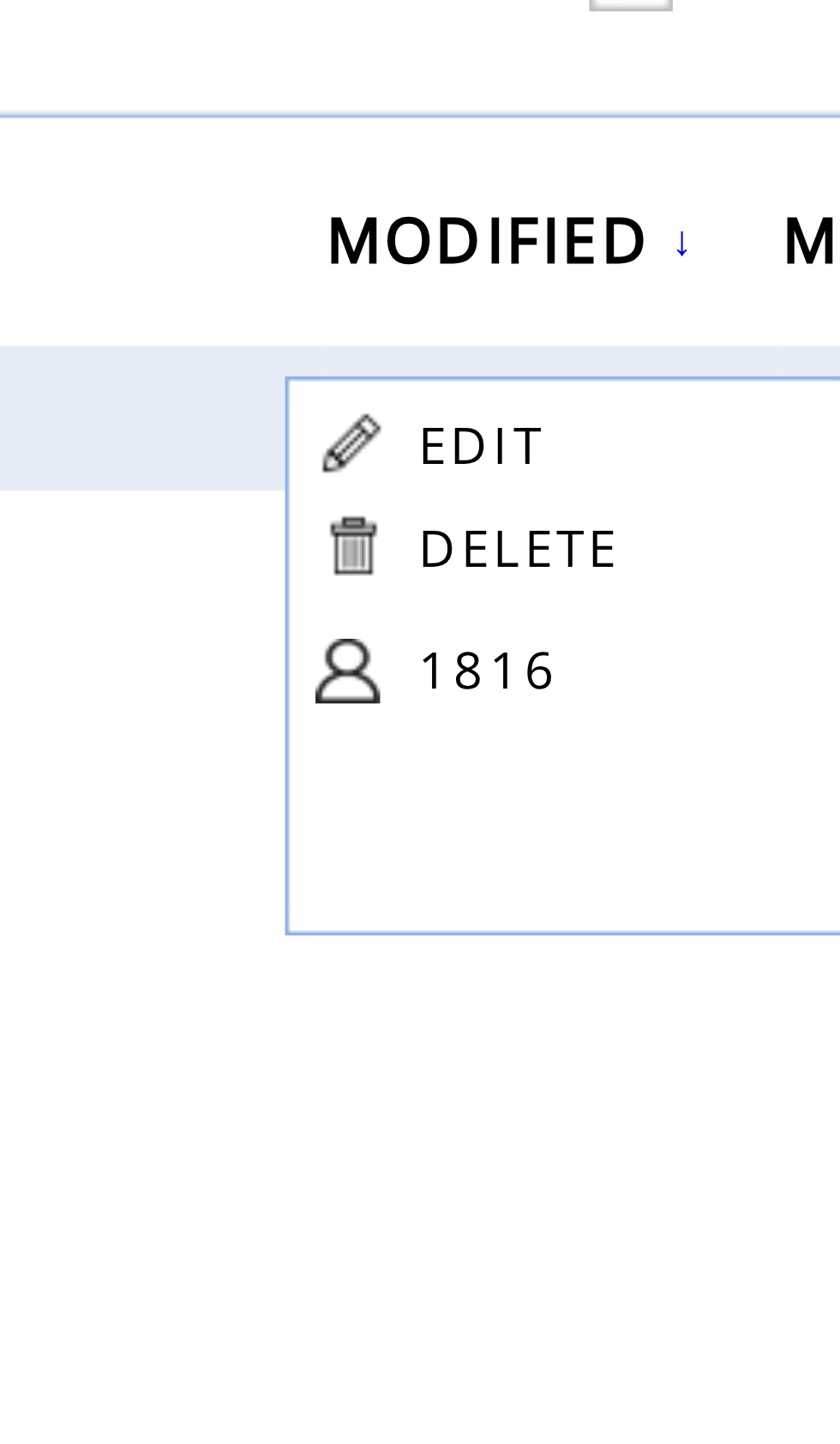
click at [610, 426] on link "1816" at bounding box center [652, 439] width 86 height 26
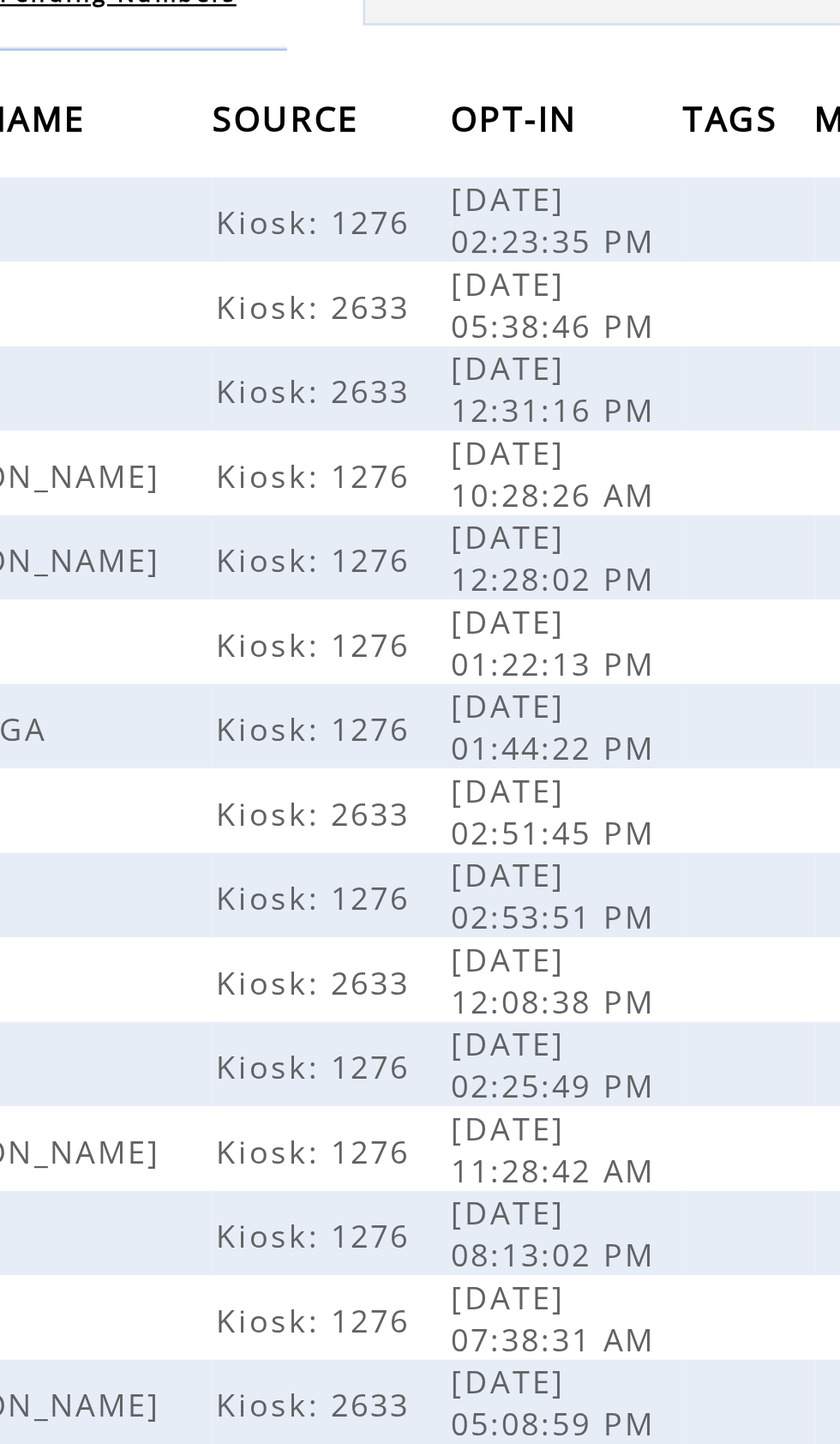
click at [558, 218] on span "OPT-IN" at bounding box center [585, 234] width 56 height 31
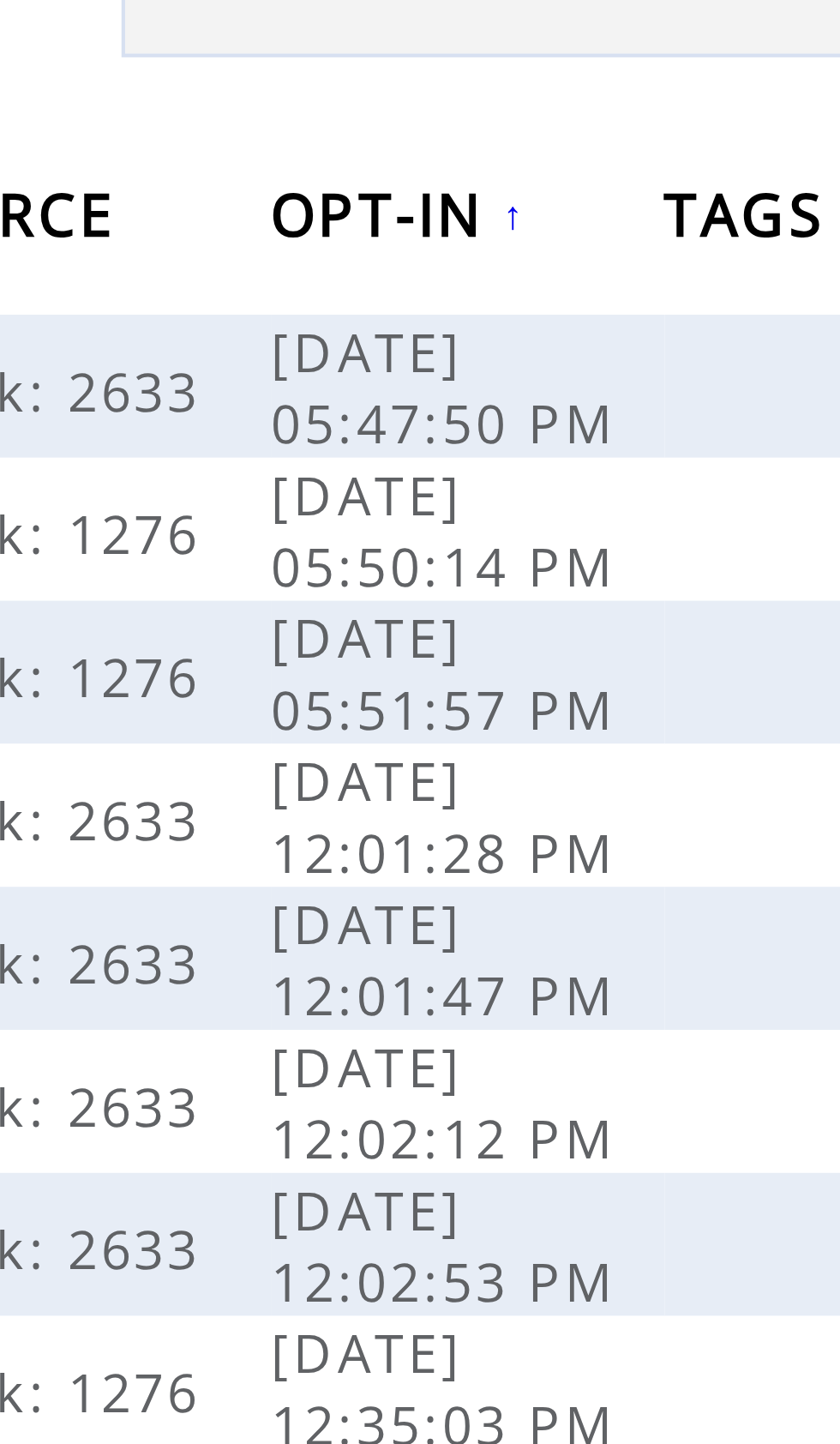
click at [558, 218] on span "OPT-IN" at bounding box center [585, 234] width 56 height 31
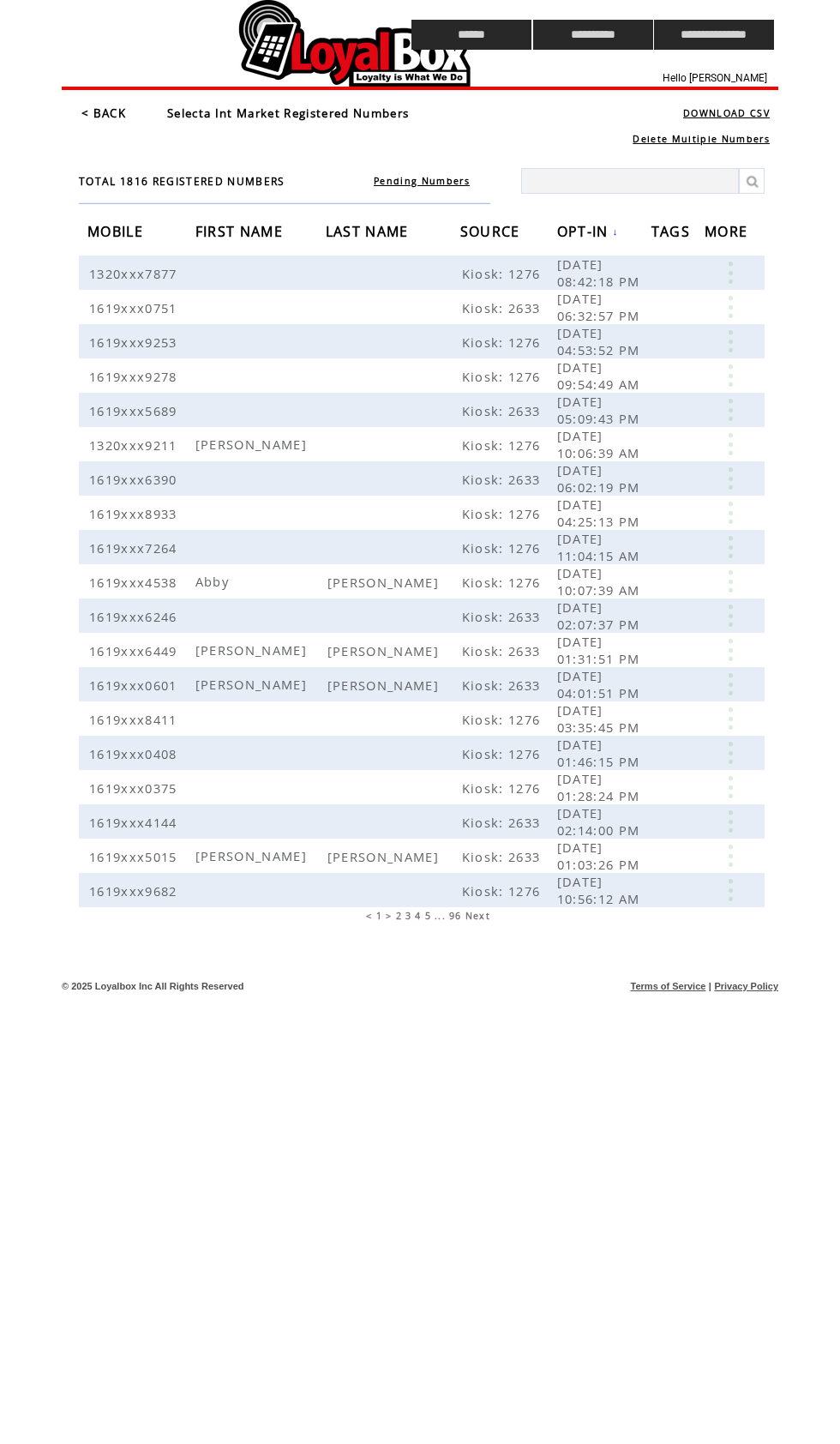
scroll to position [127, 463]
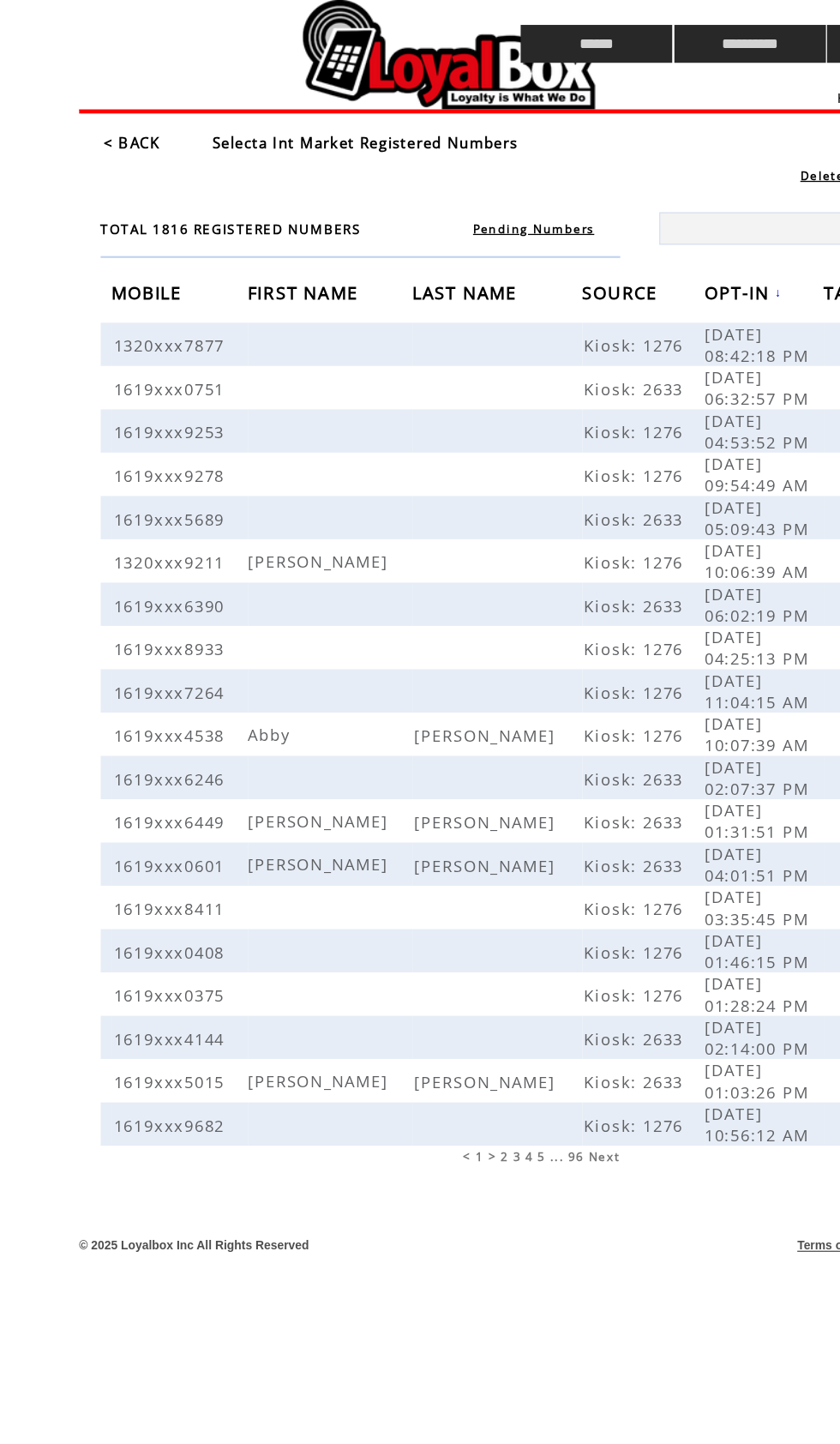
click at [253, 85] on td at bounding box center [213, 77] width 303 height 17
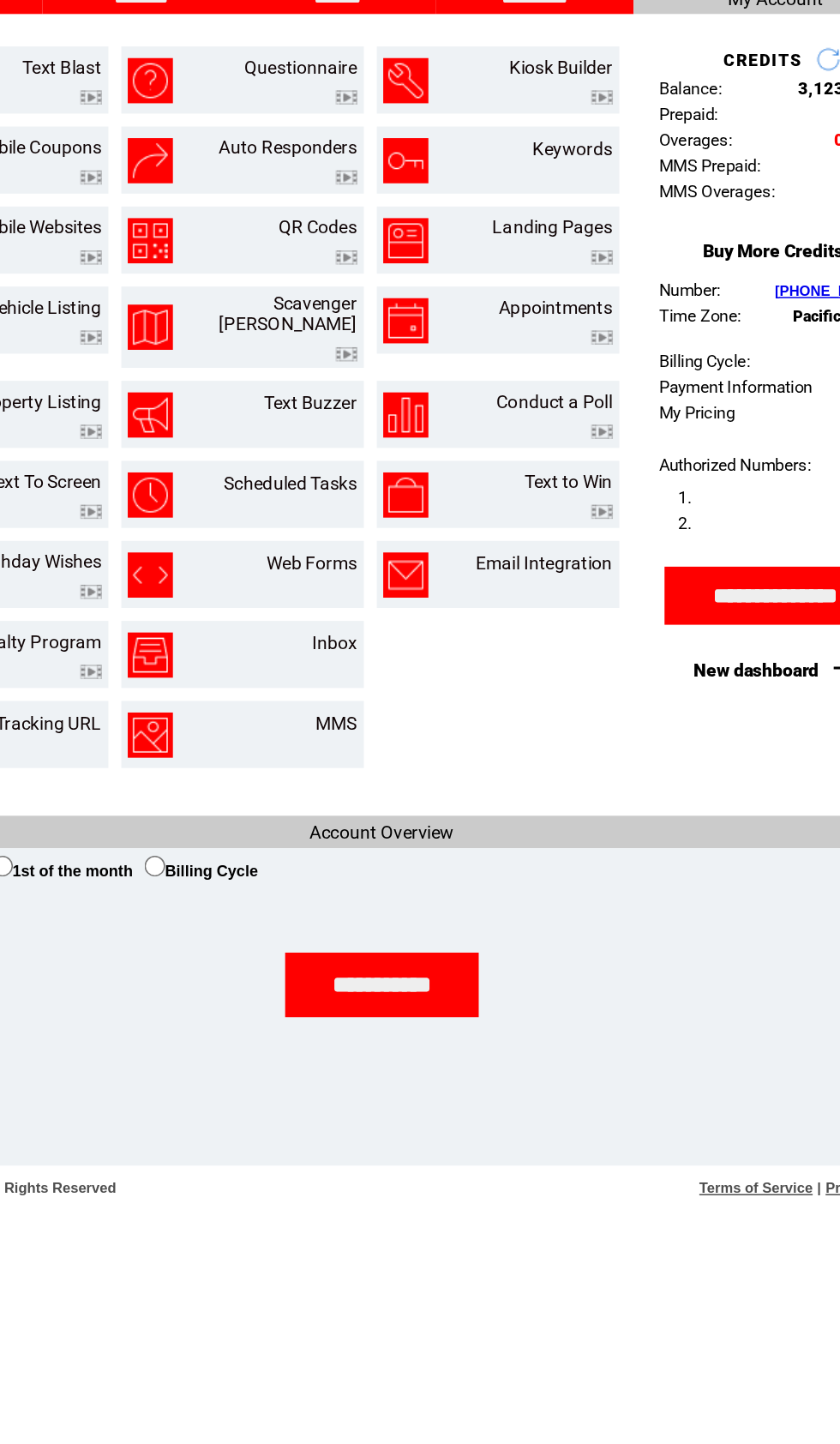
click at [356, 752] on input "**********" at bounding box center [420, 773] width 129 height 43
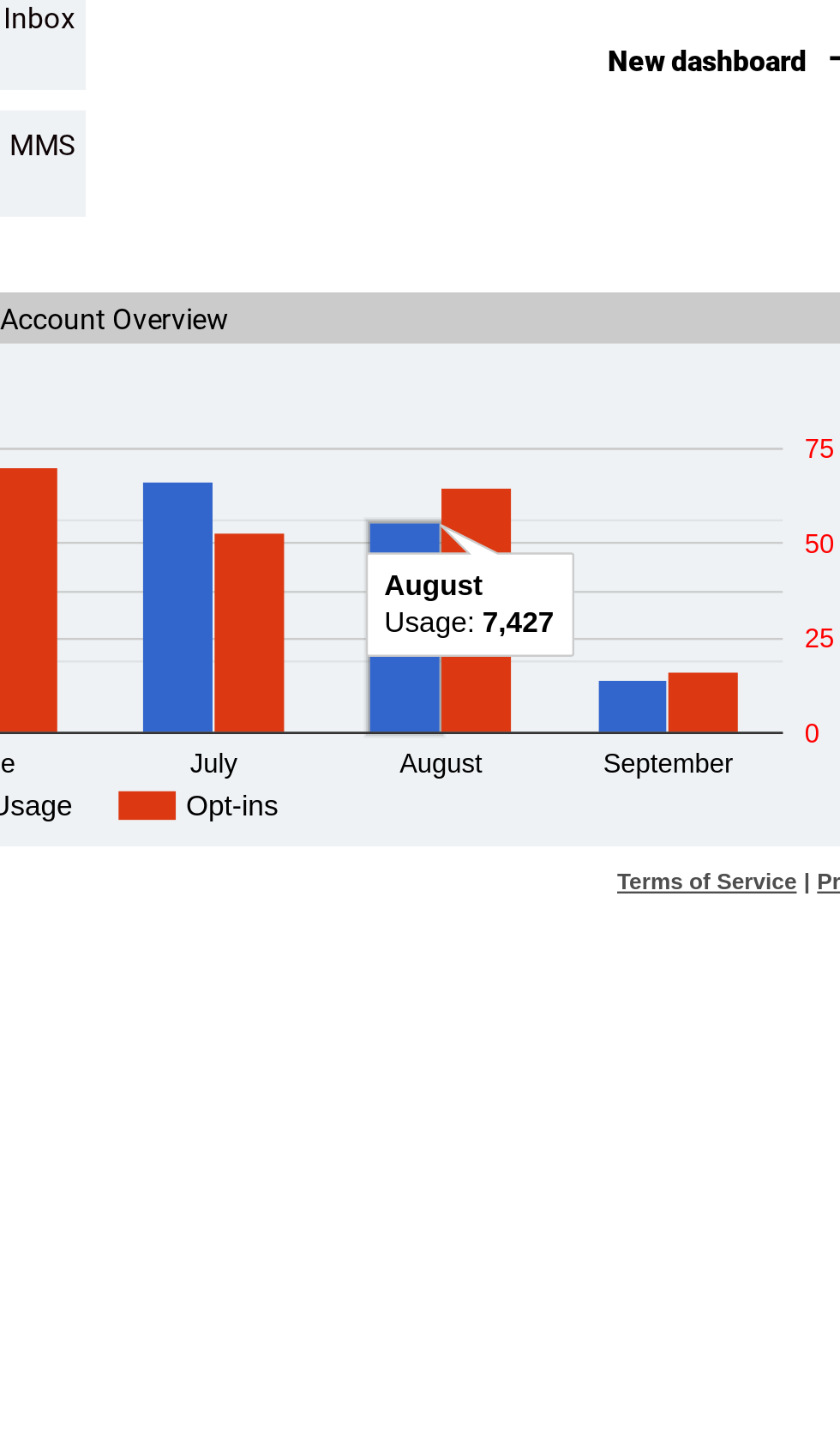
click at [525, 759] on icon "A chart." at bounding box center [569, 787] width 86 height 55
click at [534, 777] on text "August" at bounding box center [555, 783] width 42 height 14
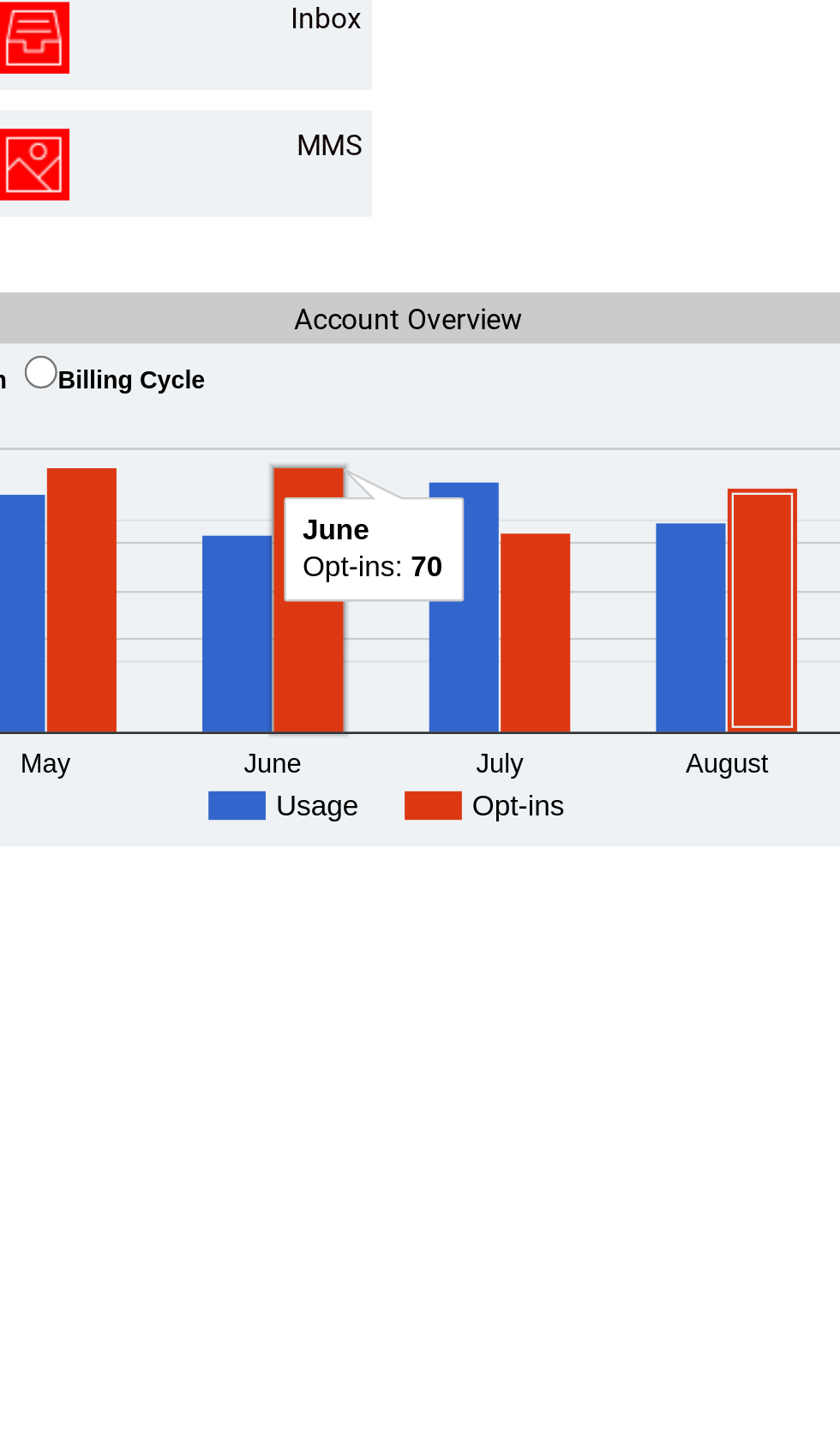
click at [363, 735] on rect "A chart." at bounding box center [378, 791] width 29 height 110
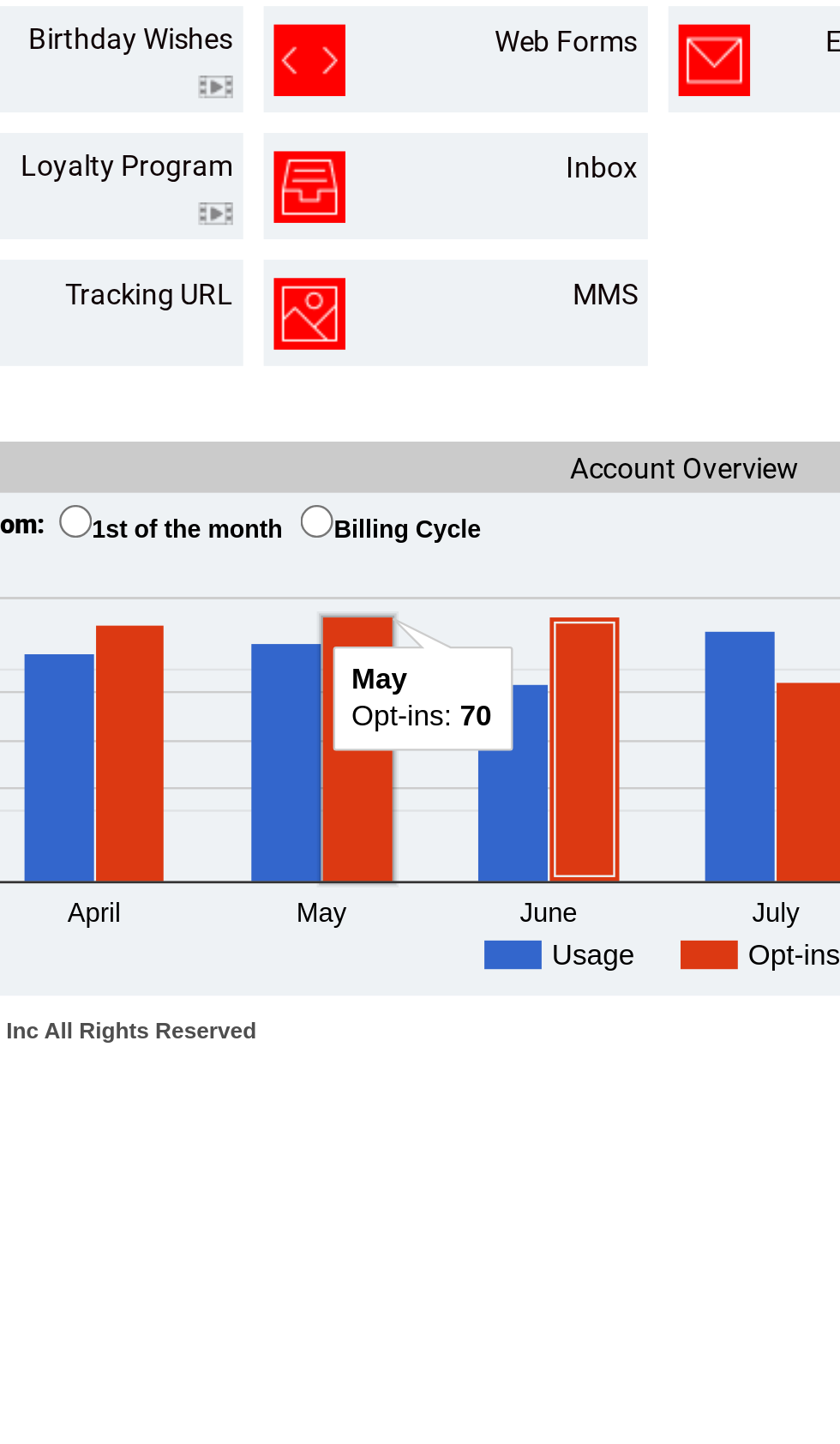
click at [269, 735] on rect "A chart." at bounding box center [283, 791] width 29 height 110
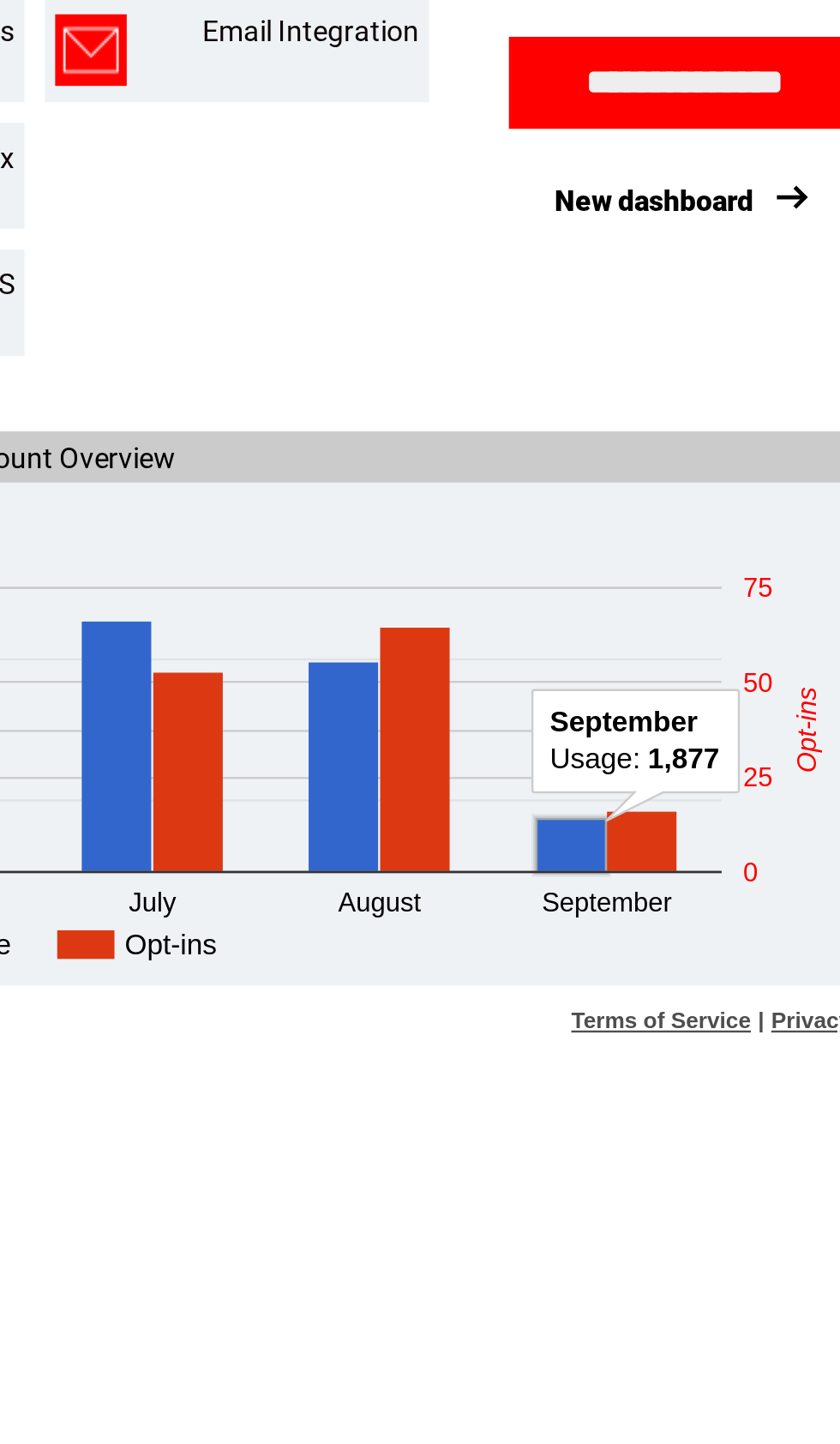
click at [620, 825] on rect "A chart." at bounding box center [634, 835] width 29 height 21
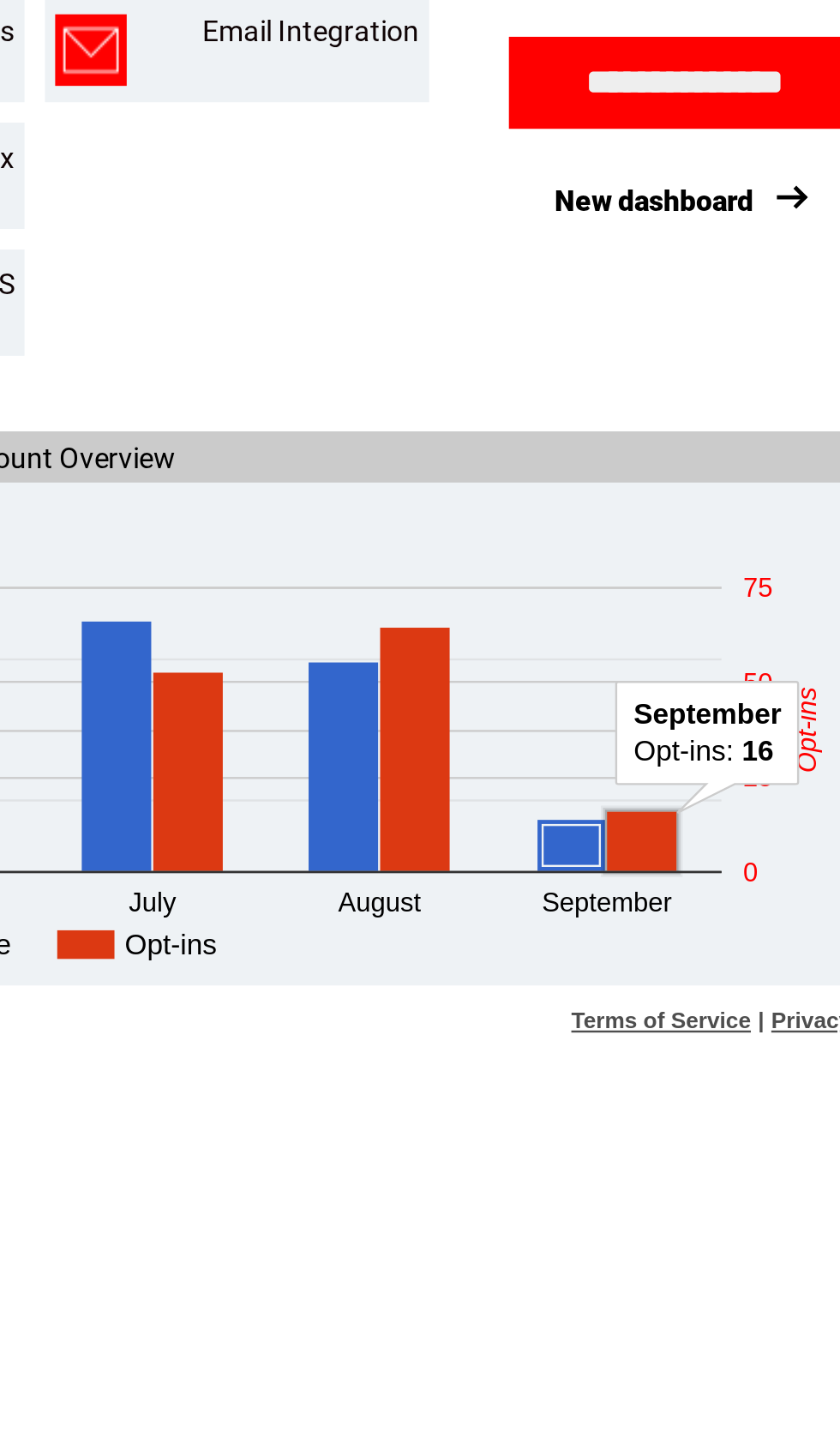
click at [650, 821] on rect "A chart." at bounding box center [664, 833] width 29 height 25
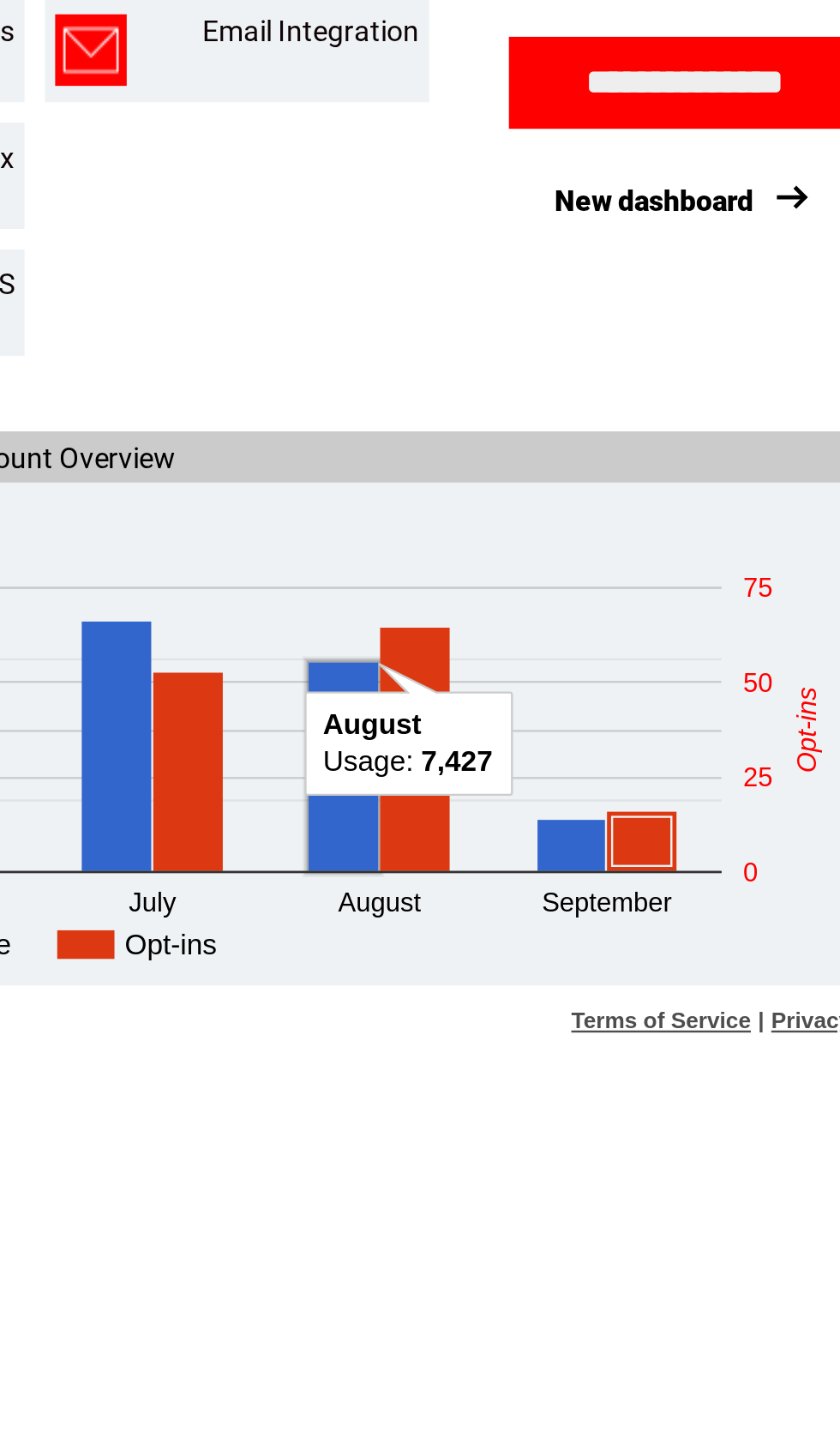
click at [524, 758] on rect "A chart." at bounding box center [538, 802] width 29 height 87
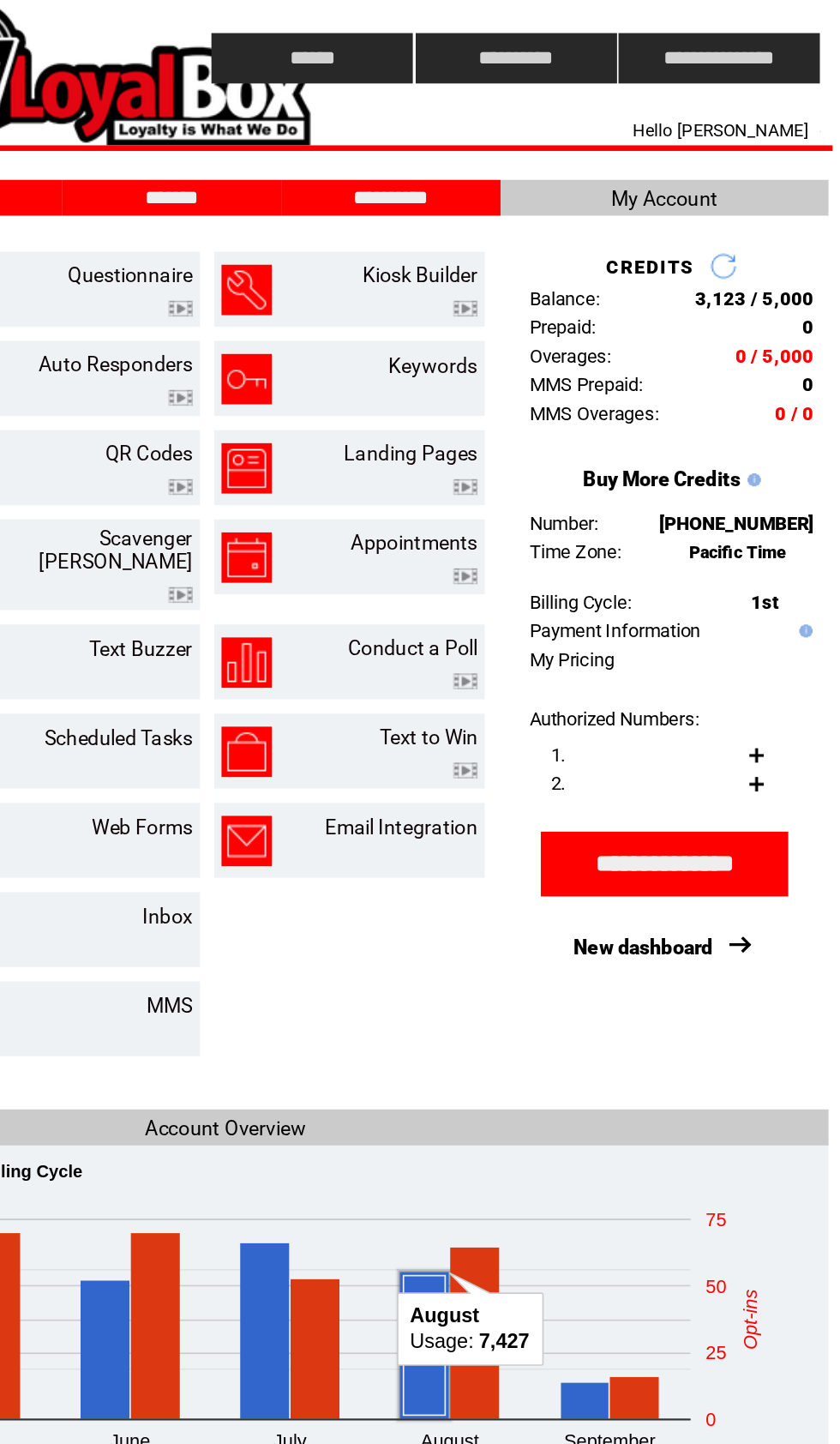
click at [455, 113] on input "**********" at bounding box center [519, 118] width 129 height 15
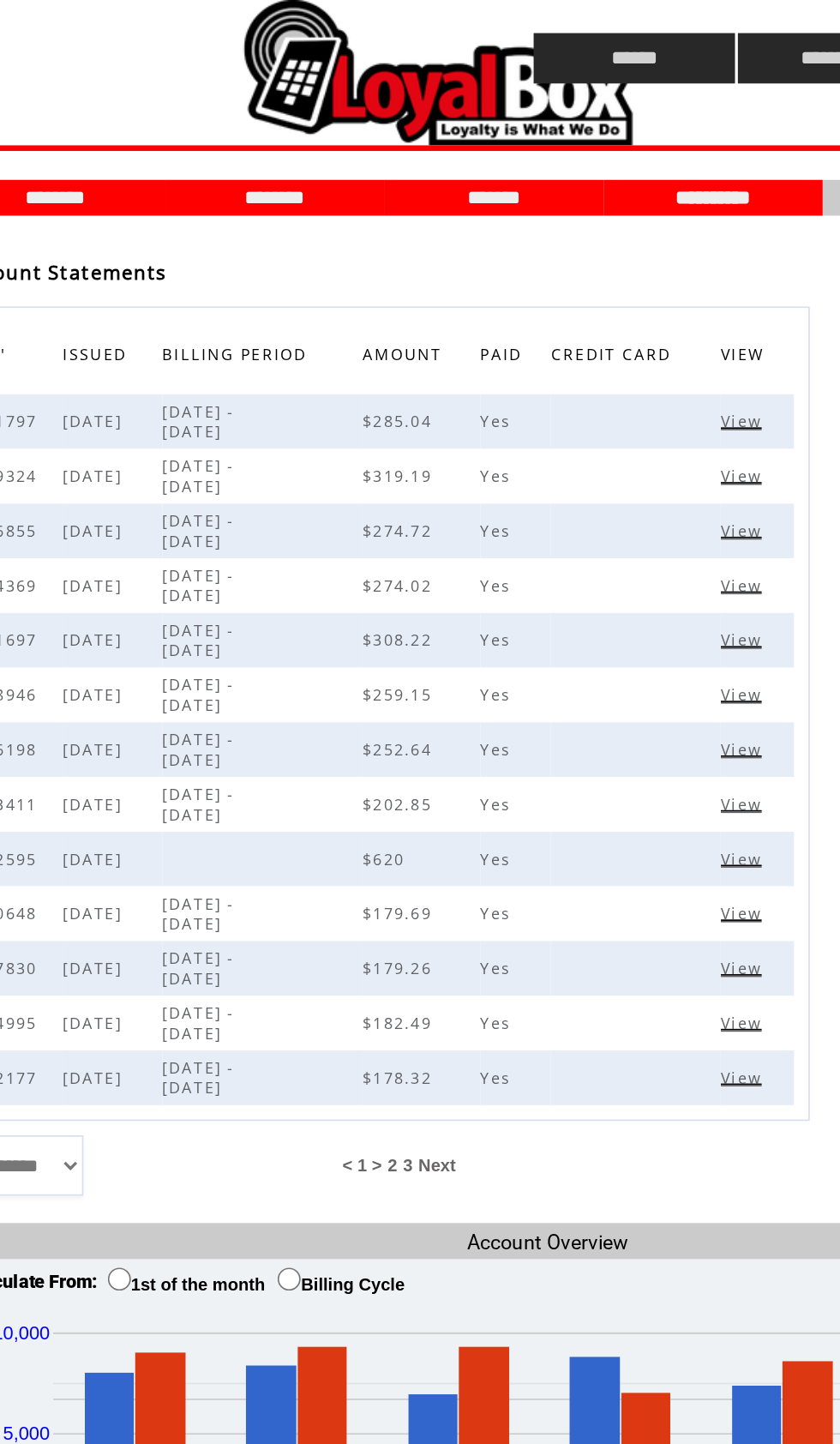
click at [524, 251] on span "View" at bounding box center [537, 251] width 29 height 12
